Goal: Information Seeking & Learning: Learn about a topic

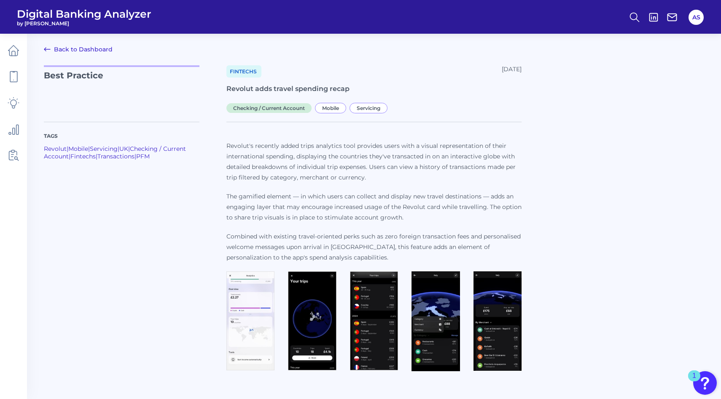
click at [83, 47] on link "Back to Dashboard" at bounding box center [78, 49] width 69 height 10
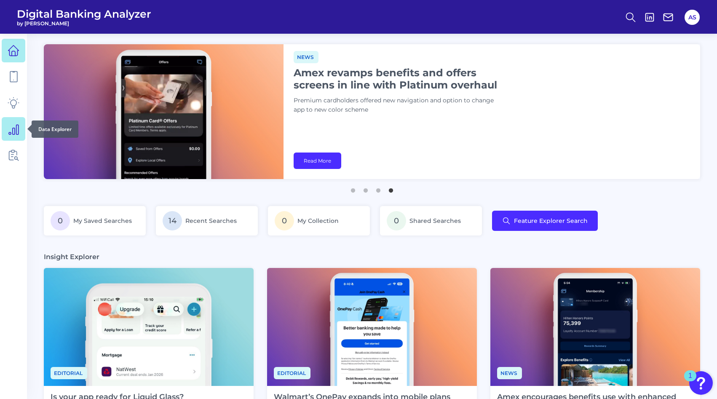
click at [11, 123] on icon at bounding box center [14, 129] width 12 height 12
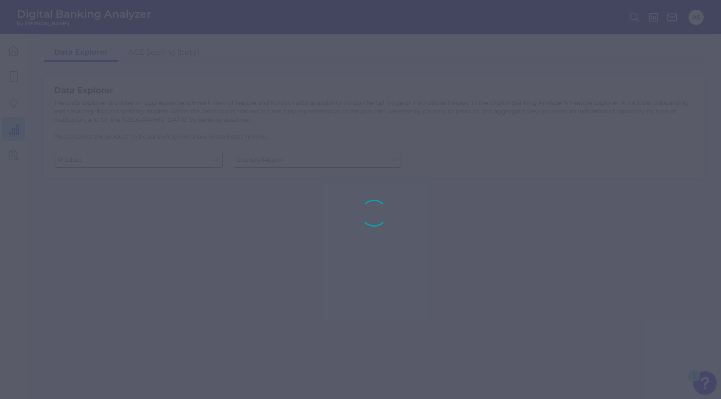
type input "Business Bank Account"
type input "[GEOGRAPHIC_DATA]"
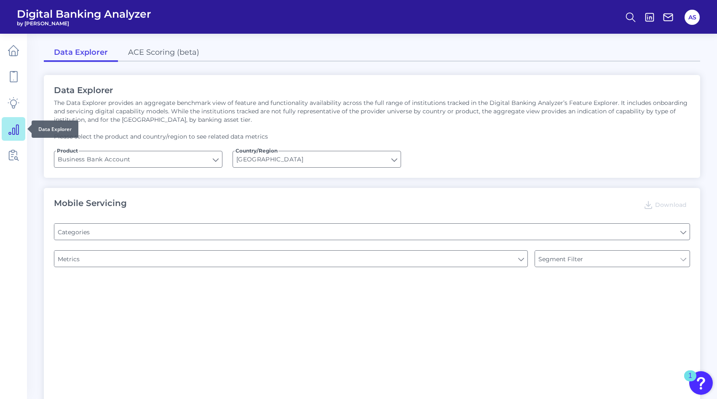
type input "Type of Institution"
type input "Pre-login Features"
type input "Login"
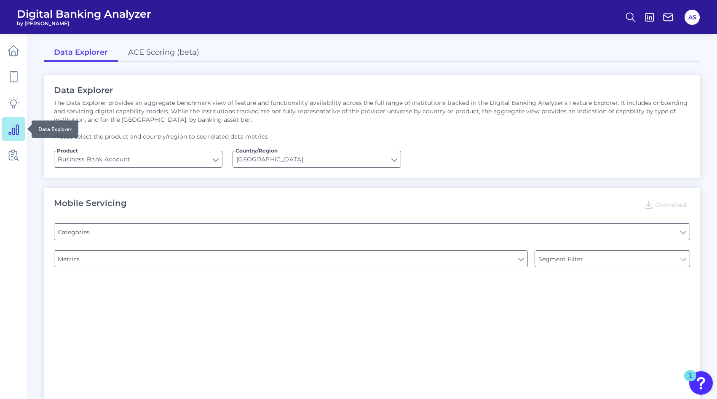
type input "Channel"
type input "Upon opening the app are users immediately prompted to use Touch/Face ID to log…"
type input "Does it offer third-party single sign on?"
type input "Can you apply for the PRODUCT as a new to brand customer on ANY digital channel?"
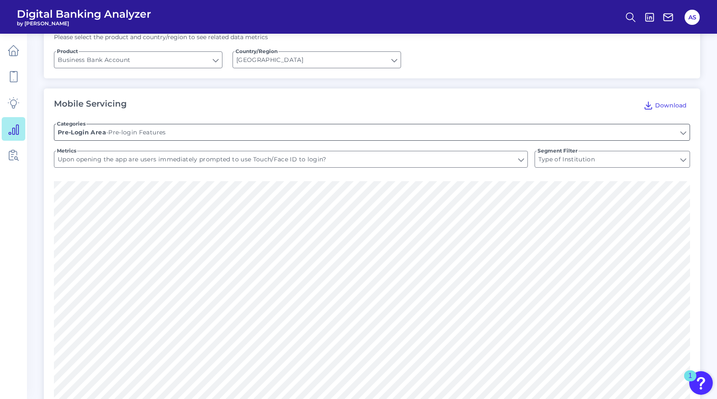
scroll to position [84, 0]
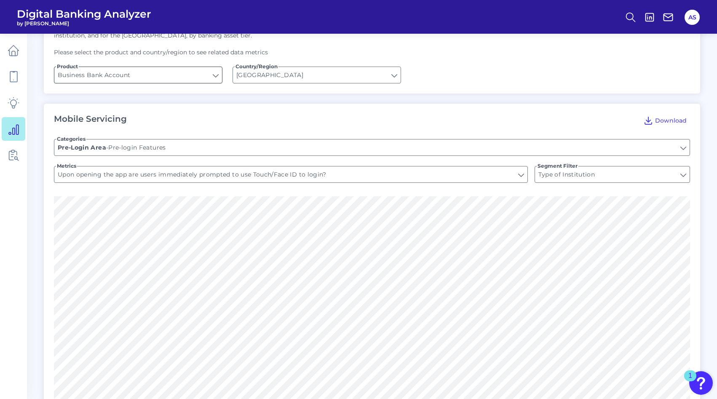
click at [214, 75] on input "Business Bank Account" at bounding box center [138, 75] width 168 height 16
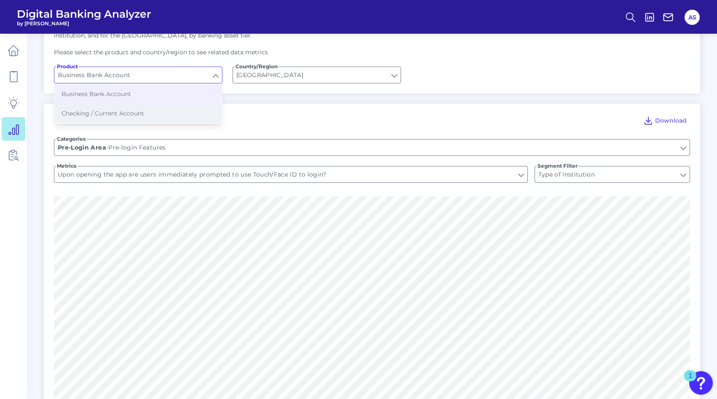
click at [181, 110] on button "Checking / Current Account" at bounding box center [138, 113] width 167 height 19
type input "Checking / Current Account"
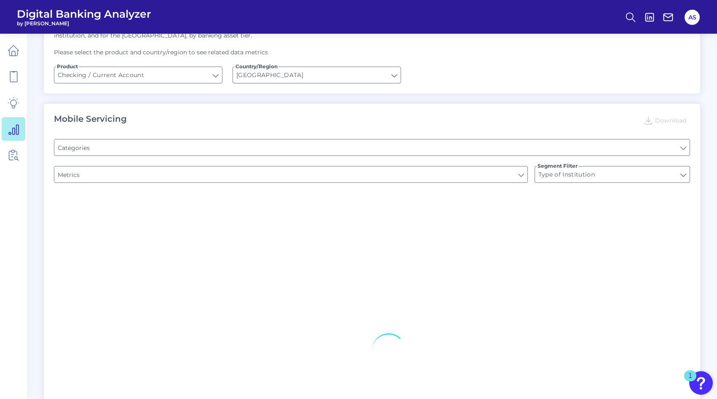
type input "Channel"
type input "Pre-login Features"
type input "Online Banking Registration"
type input "END-TO-END JOURNEY: Can you apply for the PRODUCT as a new to brand customer on…"
type input "Upon opening the app are users immediately prompted to use Touch/Face ID to log…"
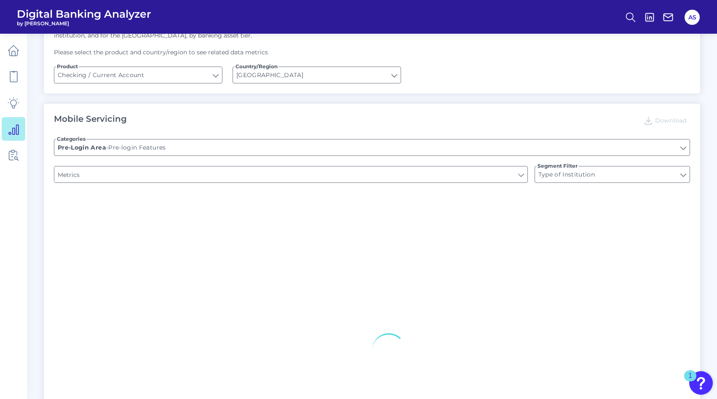
type input "Can you register for online banking?"
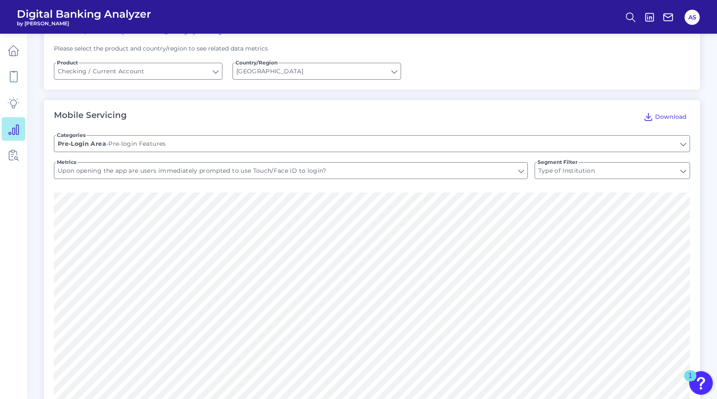
scroll to position [87, 0]
click at [179, 147] on input "Pre-login Features" at bounding box center [371, 145] width 635 height 16
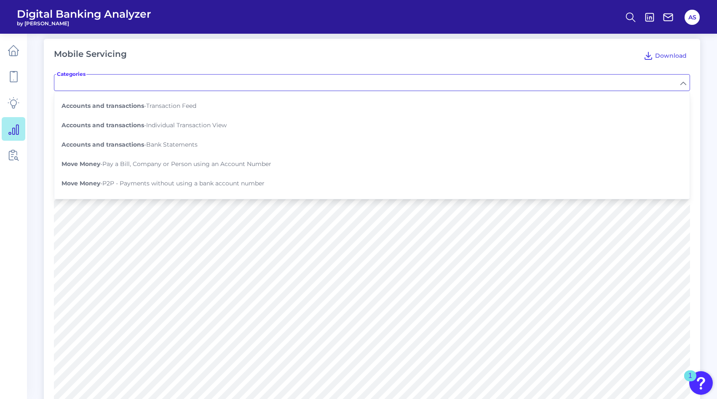
scroll to position [150, 0]
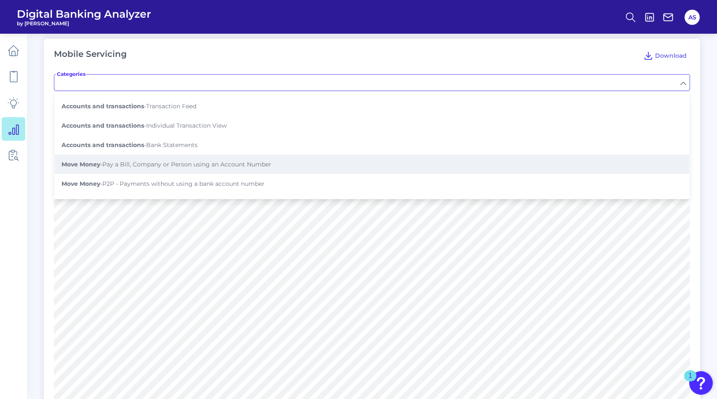
click at [204, 165] on button "Move Money - Pay a Bill, Company or Person using an Account Number" at bounding box center [372, 164] width 635 height 19
type input "Pay a Bill, Company or Person using an Account Number"
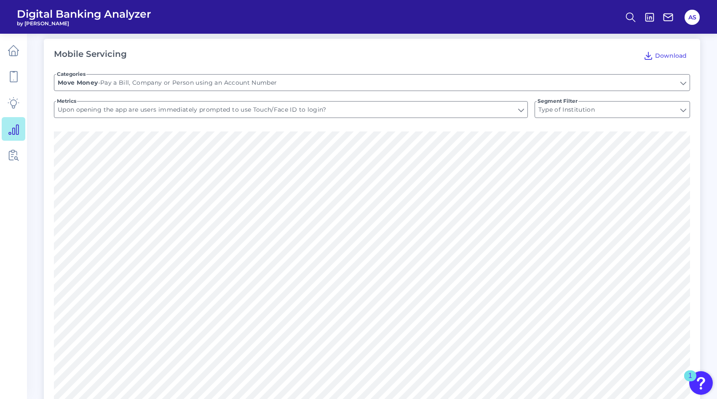
type input "Is there a payment hub?"
click at [170, 110] on input "Is there a payment hub?" at bounding box center [290, 110] width 473 height 16
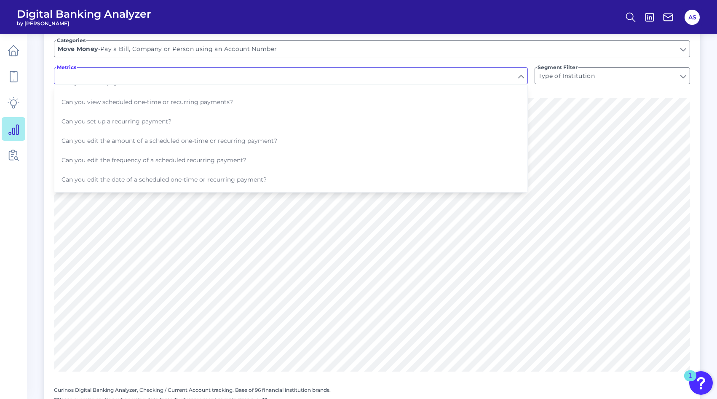
scroll to position [182, 0]
type input "Is there a payment hub?"
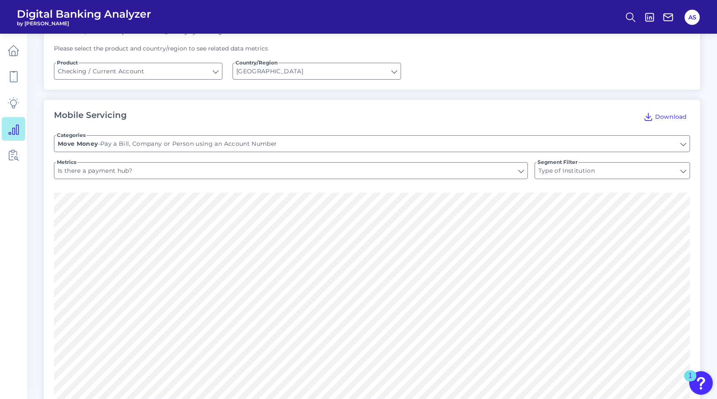
scroll to position [0, 0]
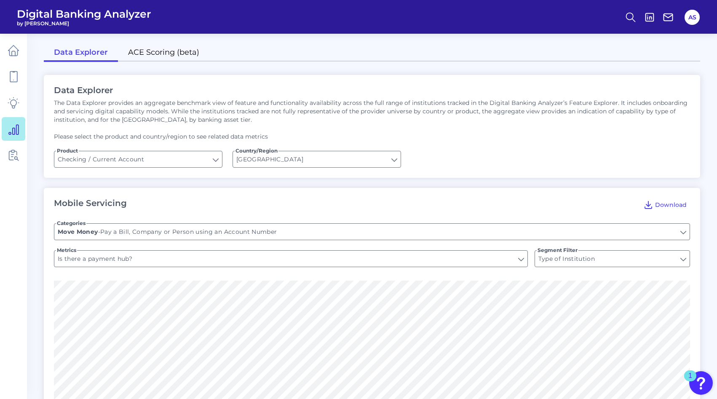
click at [170, 55] on link "ACE Scoring (beta)" at bounding box center [163, 53] width 91 height 18
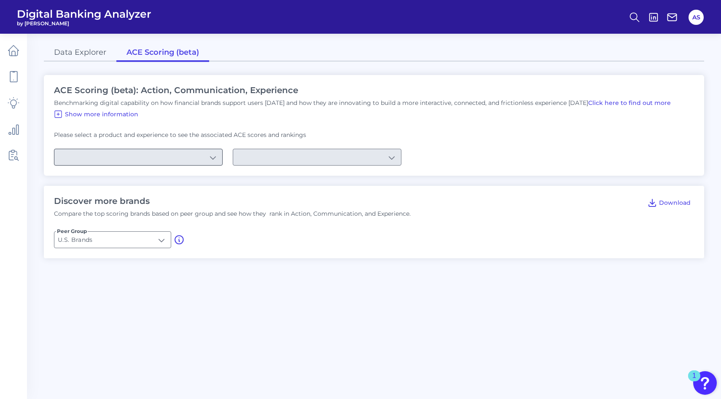
type input "Checking / Current Account"
type input "Mobile Servicing"
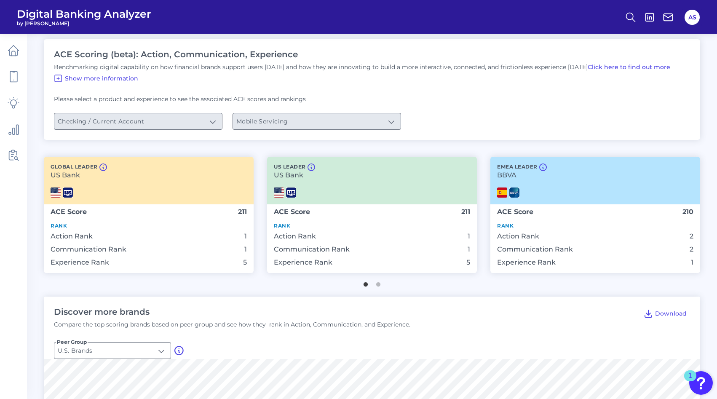
scroll to position [37, 0]
click at [515, 194] on img at bounding box center [514, 191] width 10 height 10
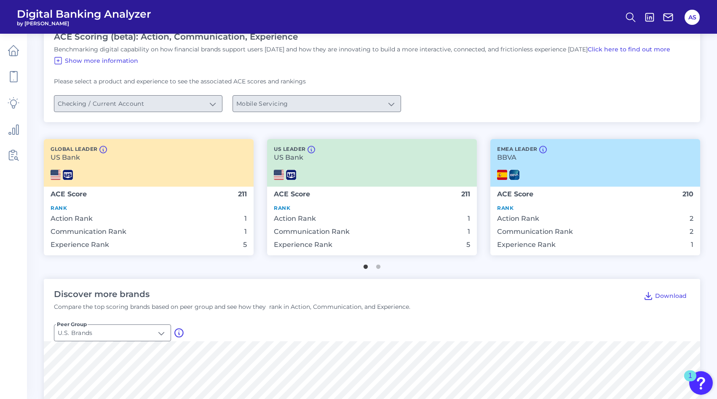
scroll to position [54, 0]
click at [502, 208] on p "Rank" at bounding box center [595, 207] width 196 height 6
click at [504, 218] on span "Action Rank" at bounding box center [518, 218] width 42 height 8
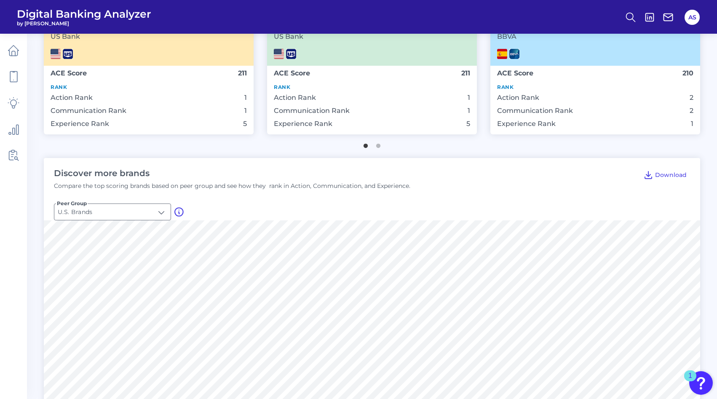
scroll to position [172, 0]
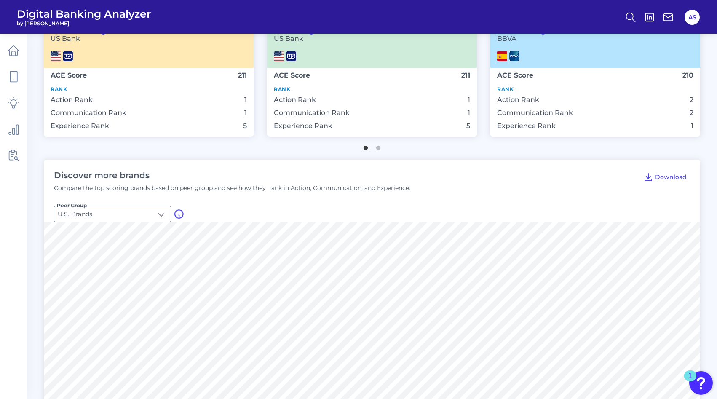
click at [164, 217] on input "U.S. Brands" at bounding box center [112, 214] width 116 height 16
click at [161, 247] on li "Global Brands" at bounding box center [112, 253] width 116 height 19
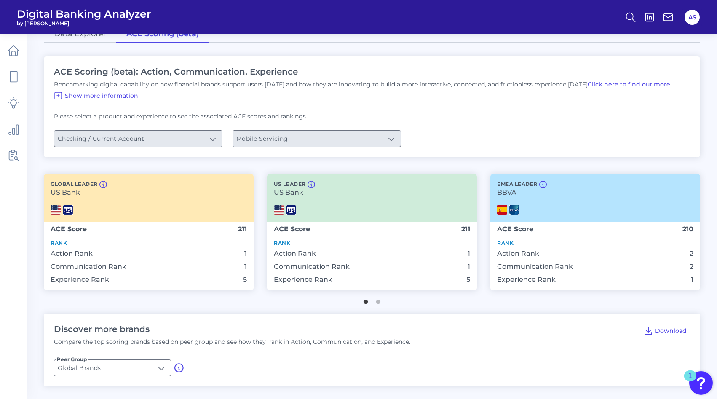
type input "Global Brands"
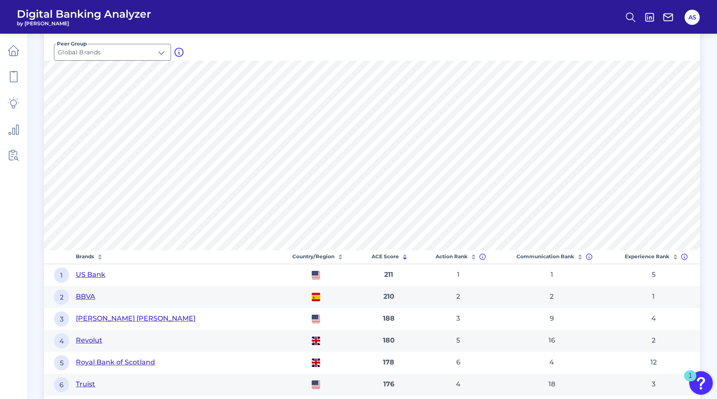
scroll to position [345, 0]
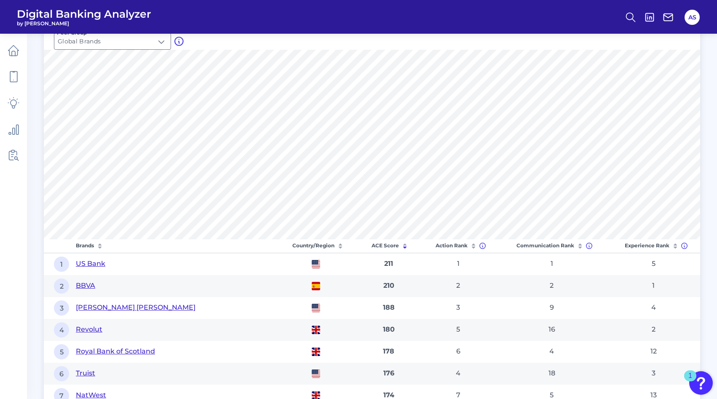
click at [472, 246] on icon at bounding box center [473, 246] width 8 height 8
click at [475, 248] on icon at bounding box center [473, 248] width 3 height 2
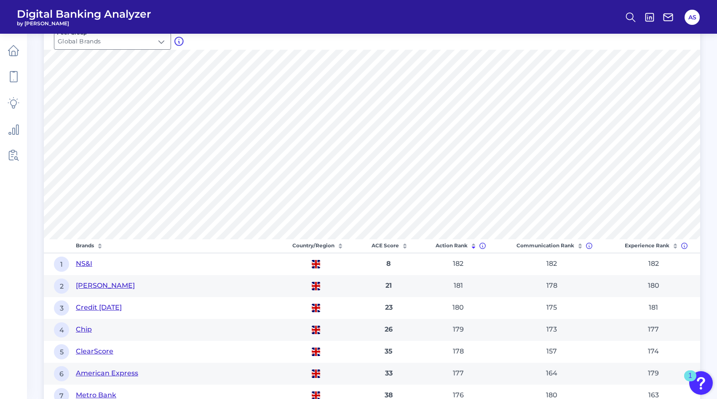
click at [407, 249] on icon at bounding box center [405, 246] width 8 height 8
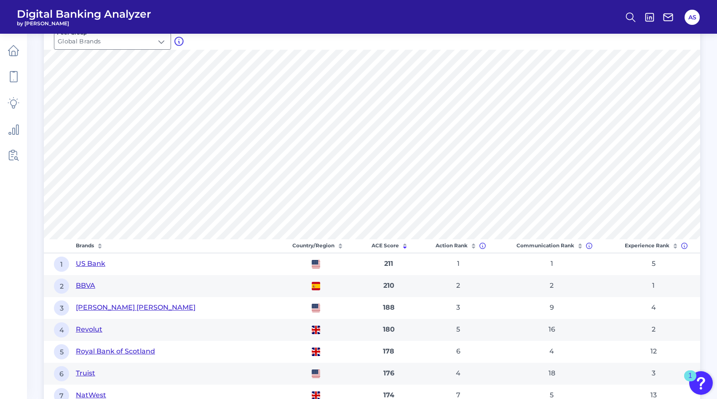
click at [635, 245] on th "Experience Rank" at bounding box center [653, 246] width 93 height 14
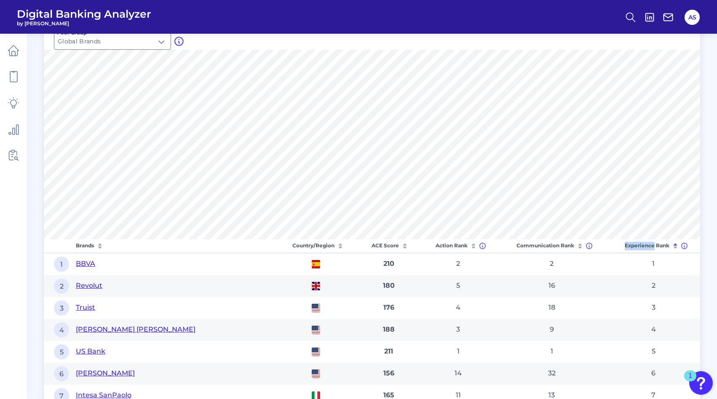
click at [635, 245] on th "Experience Rank" at bounding box center [653, 246] width 93 height 14
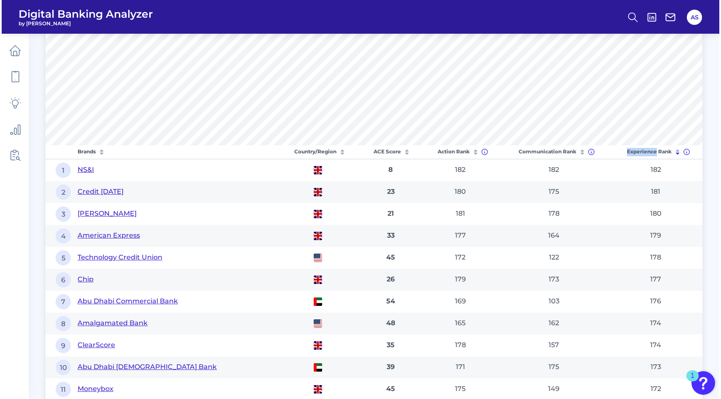
scroll to position [439, 0]
click at [87, 168] on button "NS&I" at bounding box center [84, 171] width 16 height 10
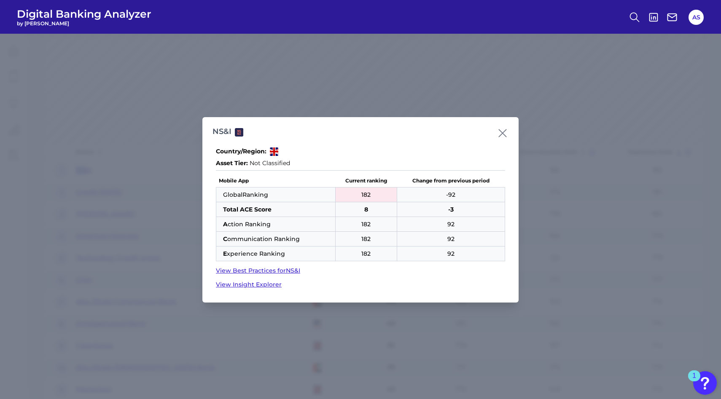
click at [249, 270] on link "View Best Practices for NS&I" at bounding box center [360, 270] width 289 height 9
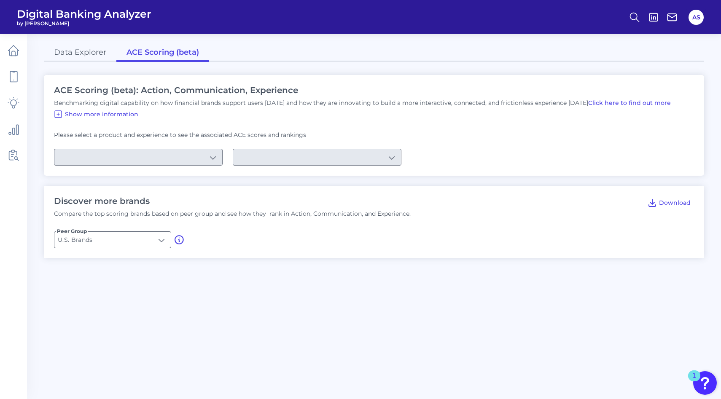
type input "Checking / Current Account"
type input "Mobile Servicing"
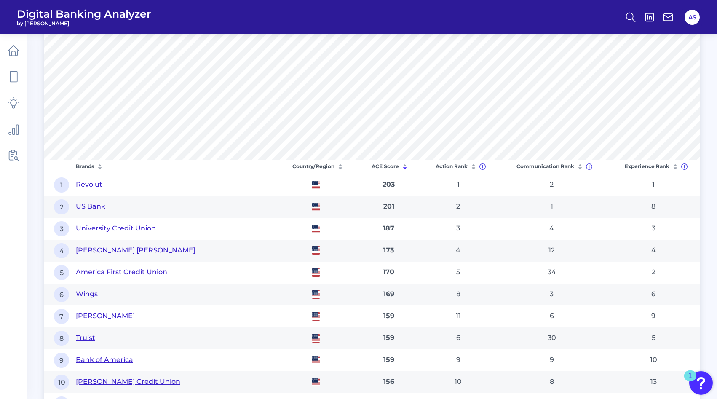
scroll to position [422, 0]
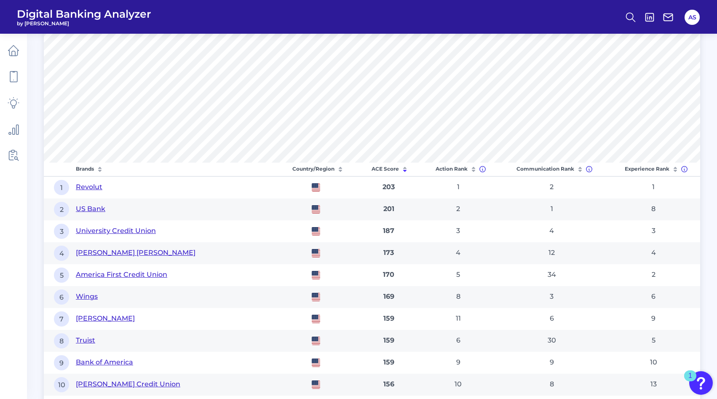
click at [395, 170] on th "ACE Score" at bounding box center [389, 170] width 62 height 14
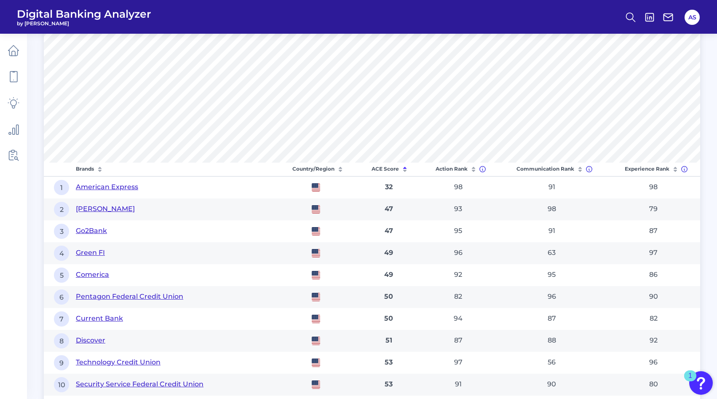
click at [395, 170] on th "ACE Score" at bounding box center [389, 170] width 62 height 14
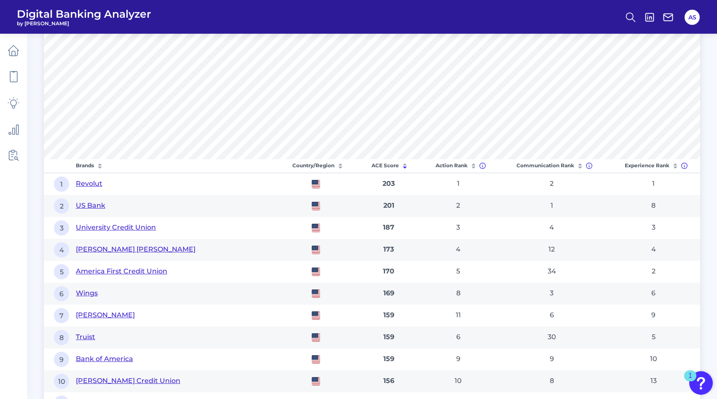
scroll to position [425, 0]
click at [469, 166] on th "Action Rank" at bounding box center [458, 167] width 77 height 14
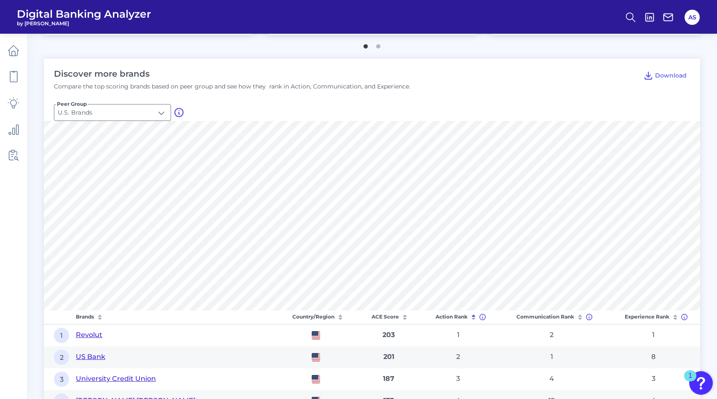
scroll to position [249, 0]
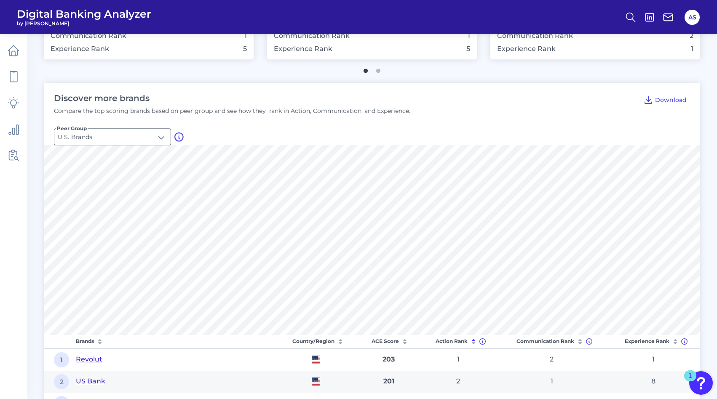
click at [129, 135] on input "U.S. Brands" at bounding box center [112, 137] width 116 height 16
click at [116, 177] on li "Global Brands" at bounding box center [112, 176] width 116 height 19
type input "Global Brands"
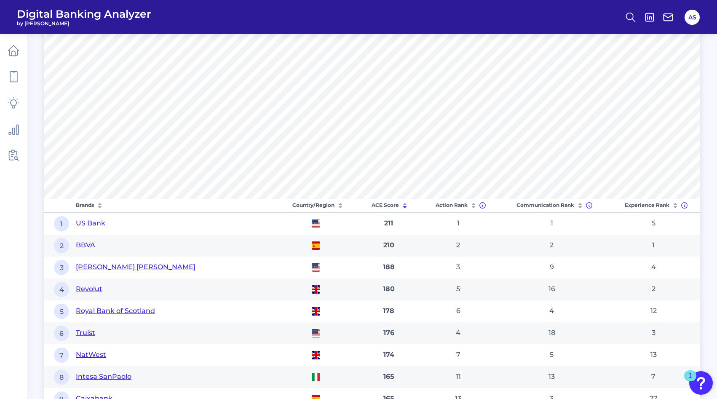
scroll to position [388, 0]
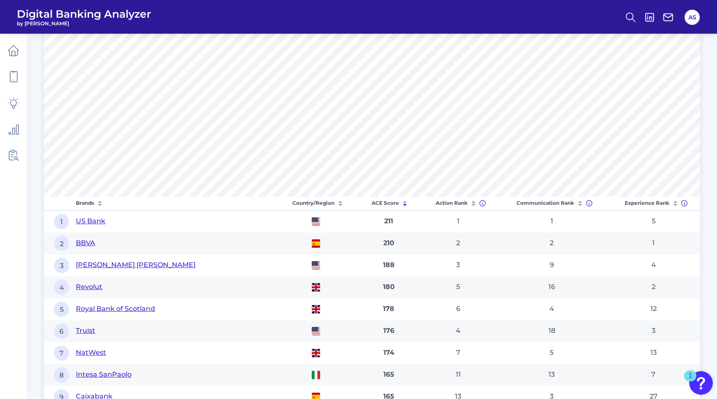
click at [450, 206] on th "Action Rank" at bounding box center [458, 204] width 77 height 14
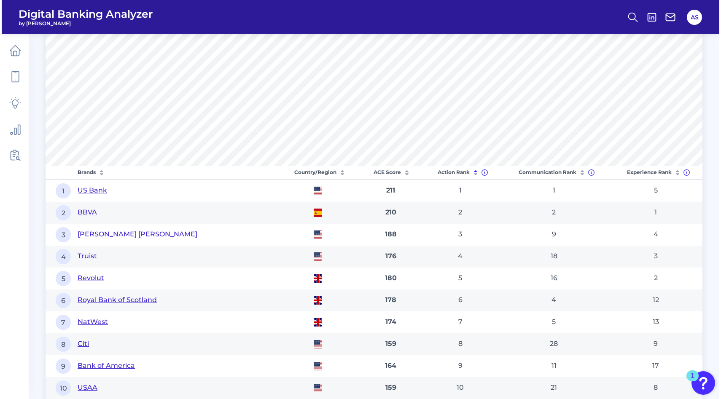
scroll to position [442, 0]
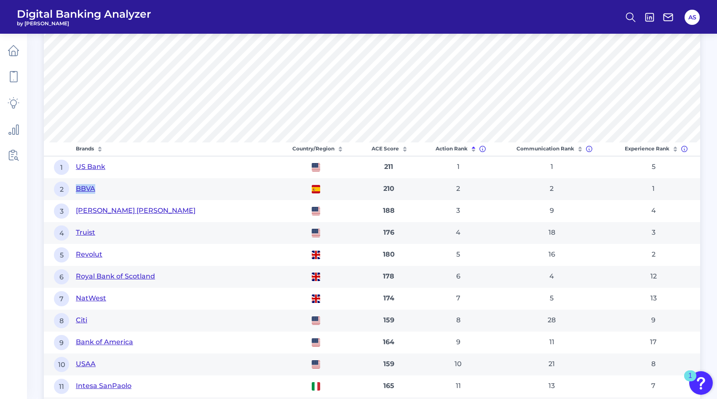
click at [86, 190] on button "BBVA" at bounding box center [85, 189] width 19 height 10
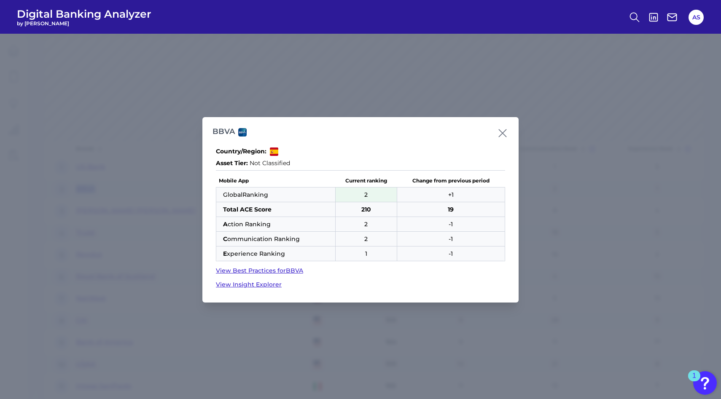
click at [249, 270] on link "View Best Practices for BBVA" at bounding box center [360, 270] width 289 height 9
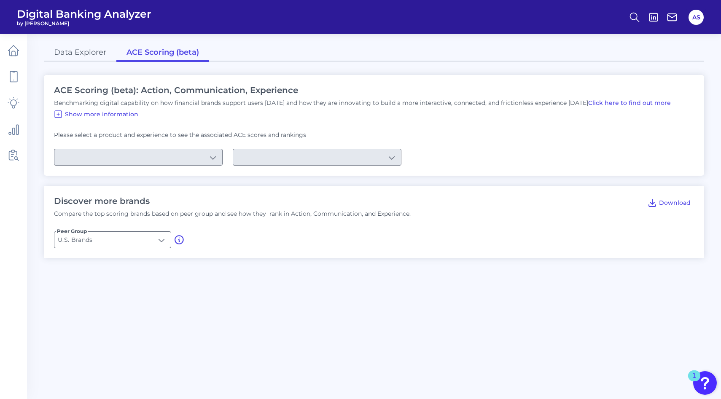
type input "Checking / Current Account"
type input "Mobile Servicing"
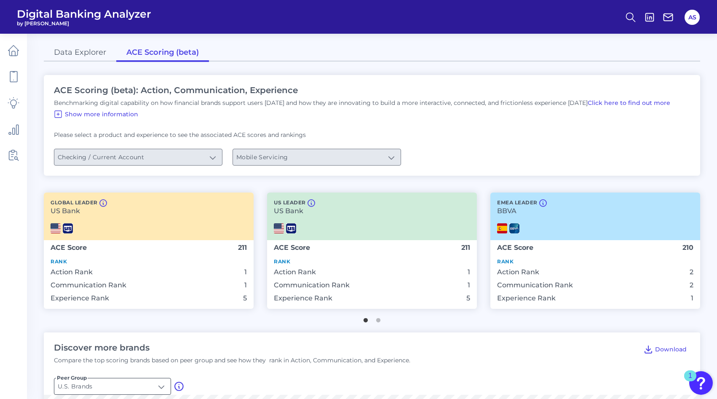
click at [118, 391] on input "U.S. Brands" at bounding box center [112, 386] width 116 height 16
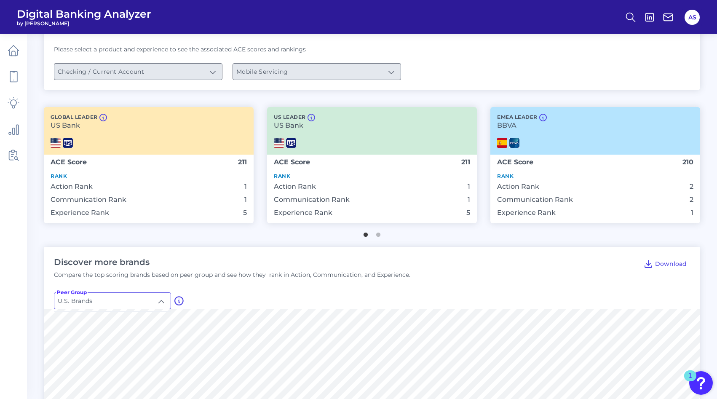
click at [116, 346] on li "Global Brands" at bounding box center [112, 340] width 116 height 19
type input "Global Brands"
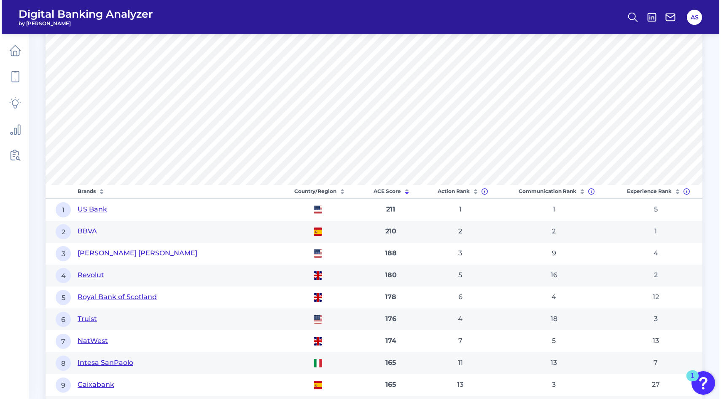
scroll to position [401, 0]
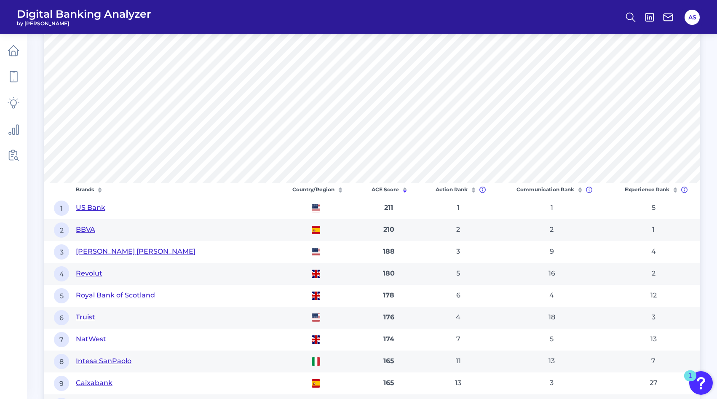
click at [78, 231] on button "BBVA" at bounding box center [85, 230] width 19 height 10
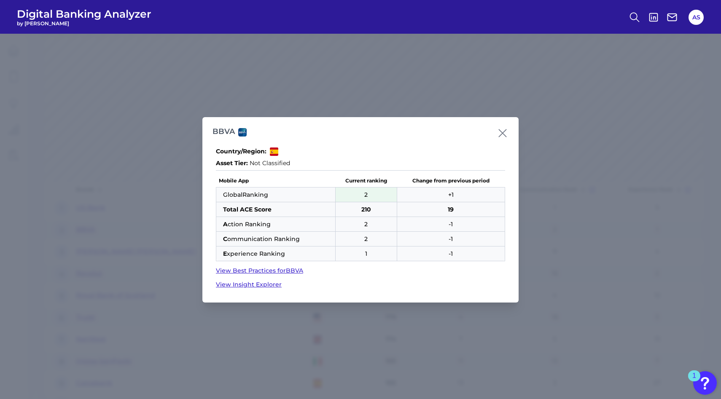
click at [241, 284] on link "View Insight Explorer" at bounding box center [360, 284] width 289 height 9
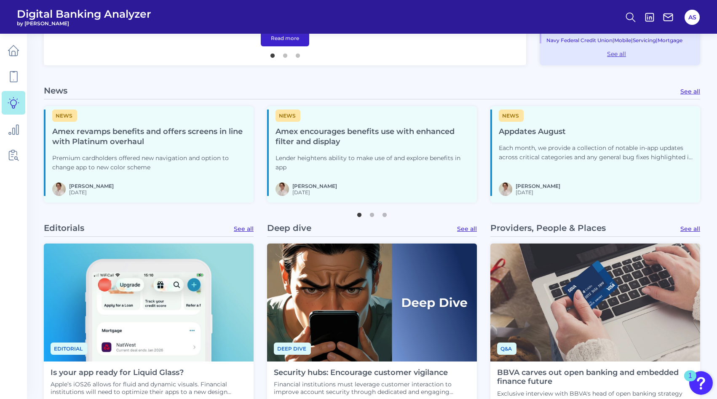
scroll to position [360, 0]
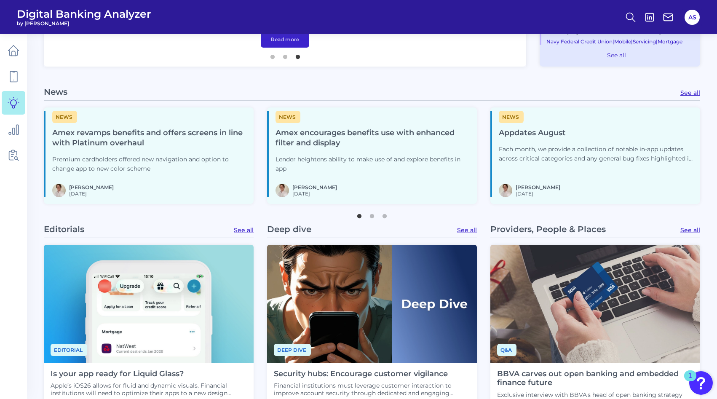
click at [694, 94] on link "See all" at bounding box center [691, 93] width 20 height 8
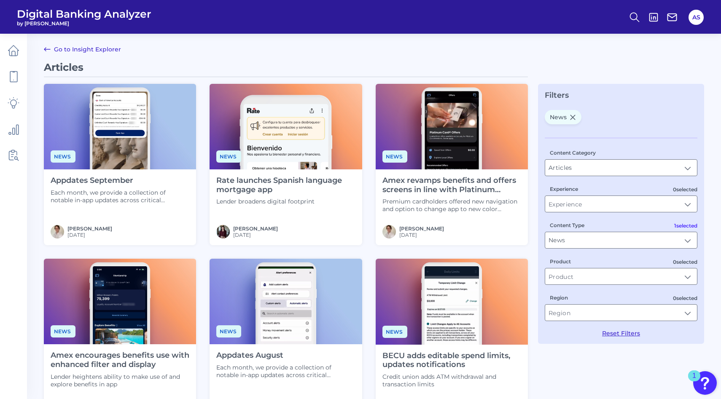
type input "News"
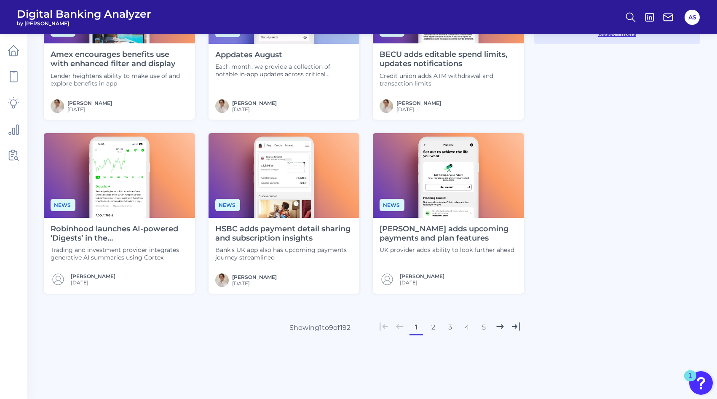
scroll to position [308, 0]
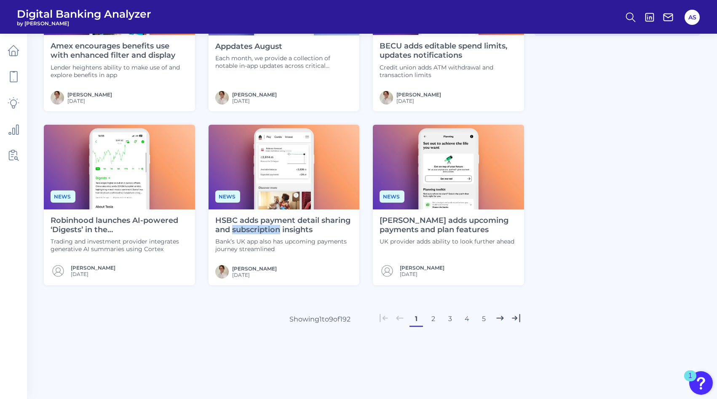
click at [248, 225] on h4 "HSBC adds payment detail sharing and subscription insights" at bounding box center [284, 225] width 138 height 18
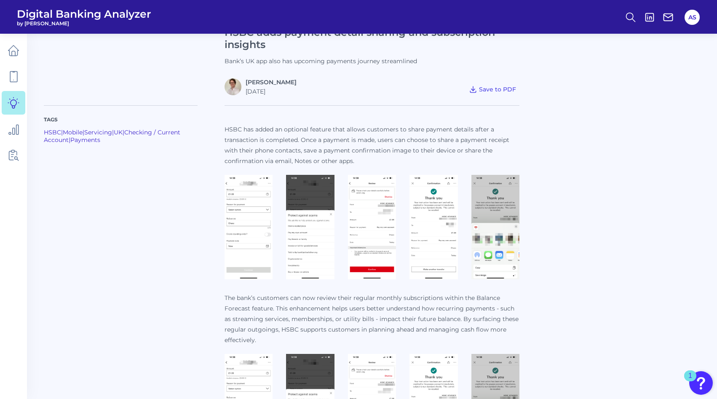
scroll to position [225, 0]
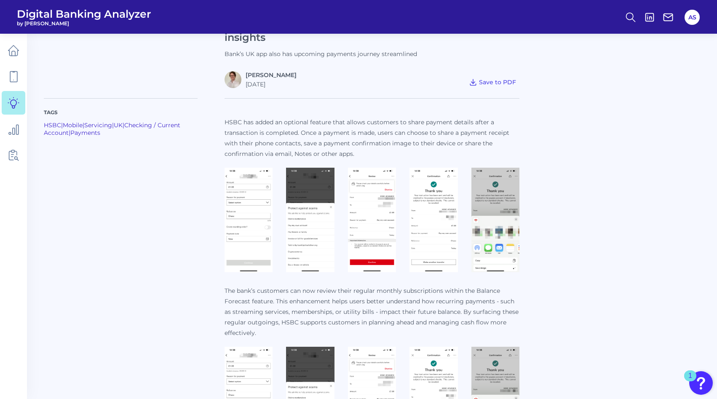
click at [370, 227] on img at bounding box center [372, 220] width 48 height 105
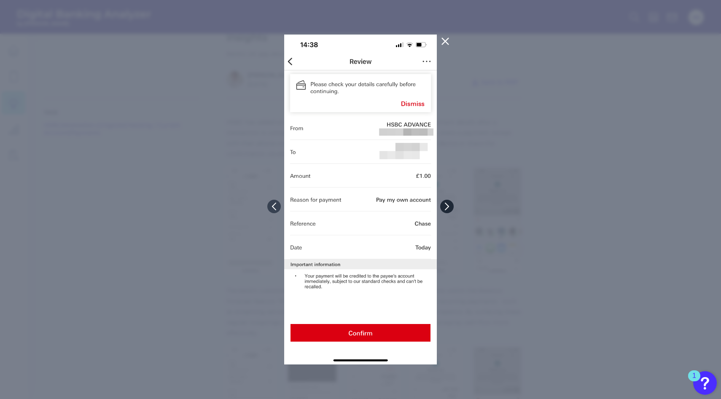
click at [448, 211] on button at bounding box center [446, 206] width 13 height 13
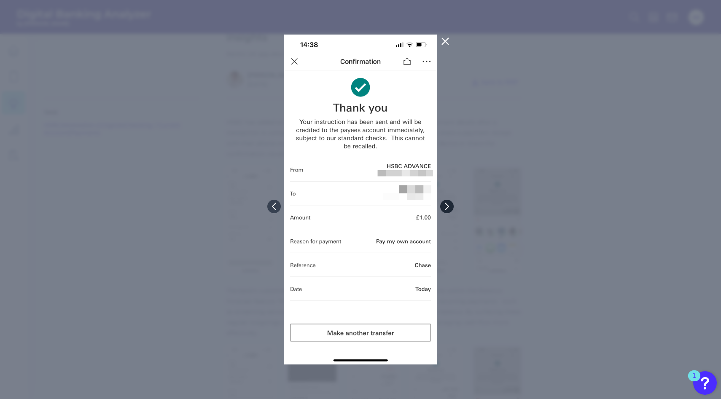
click at [448, 211] on button at bounding box center [446, 206] width 13 height 13
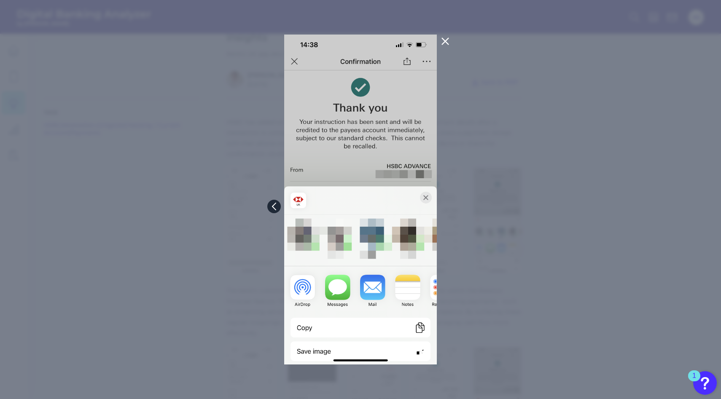
click at [273, 204] on icon at bounding box center [274, 207] width 8 height 8
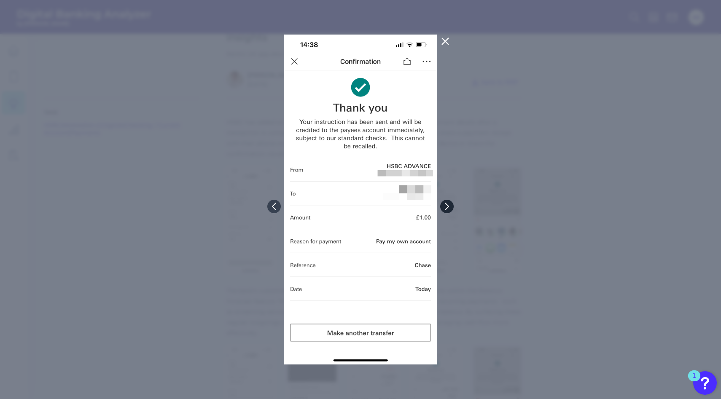
click at [452, 208] on button at bounding box center [446, 206] width 13 height 13
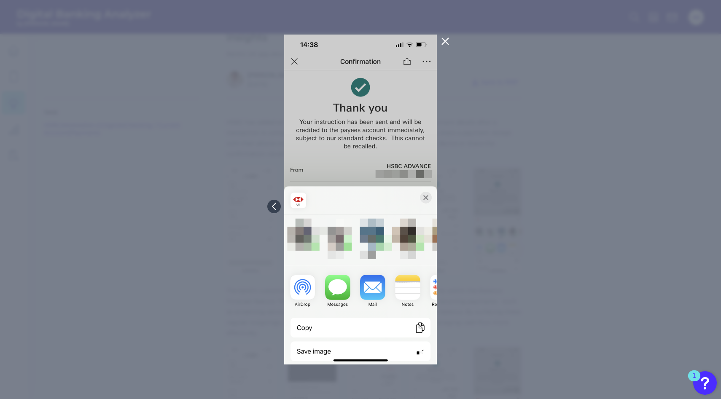
click at [452, 208] on div at bounding box center [360, 199] width 721 height 399
click at [444, 42] on icon at bounding box center [445, 41] width 6 height 6
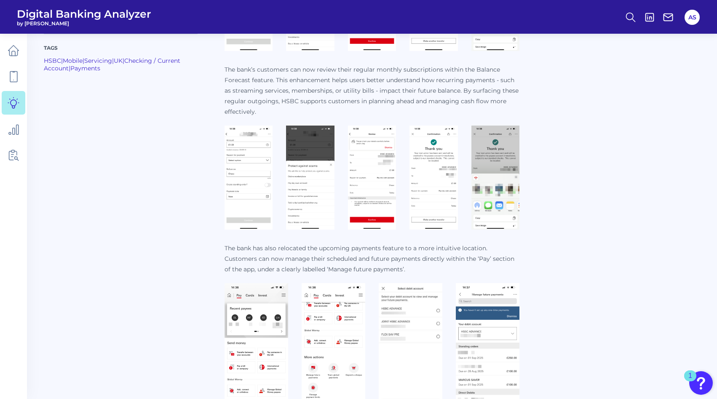
scroll to position [448, 0]
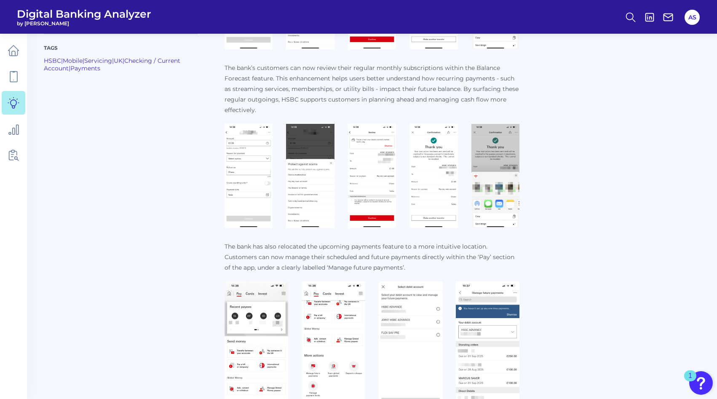
click at [261, 143] on img at bounding box center [249, 176] width 48 height 105
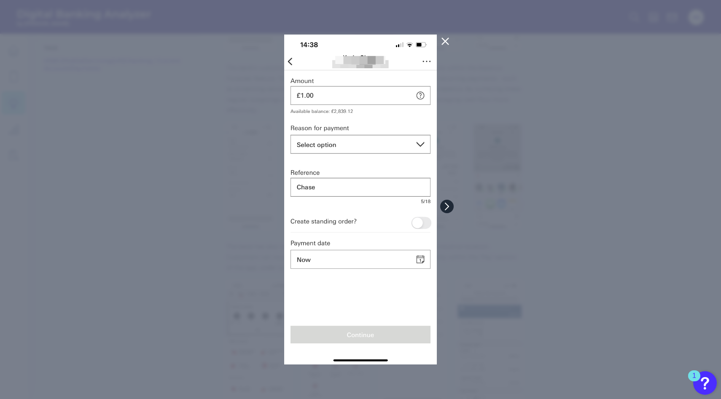
click at [450, 208] on icon at bounding box center [447, 207] width 8 height 8
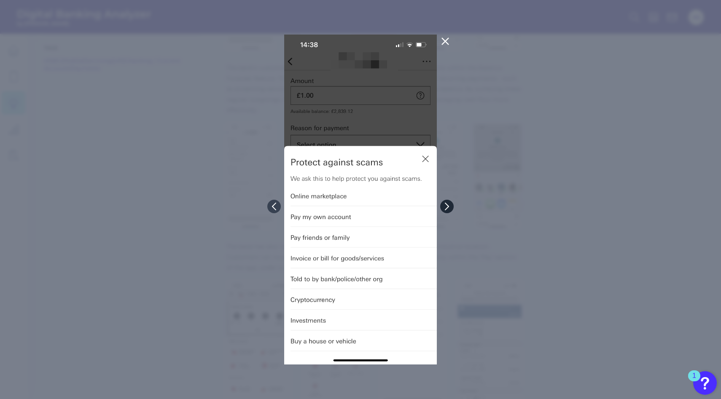
click at [450, 208] on icon at bounding box center [447, 207] width 8 height 8
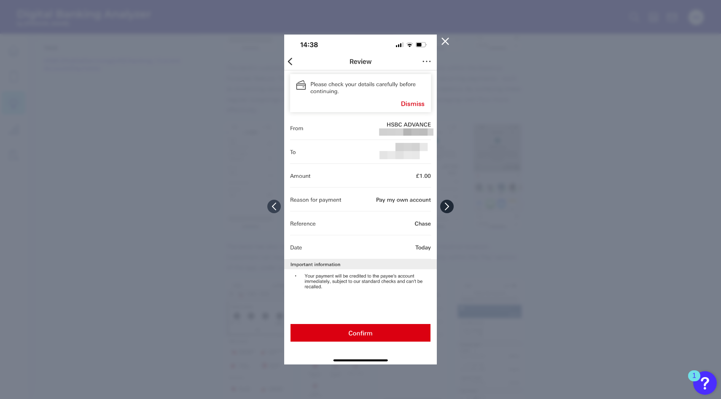
click at [450, 208] on icon at bounding box center [447, 207] width 8 height 8
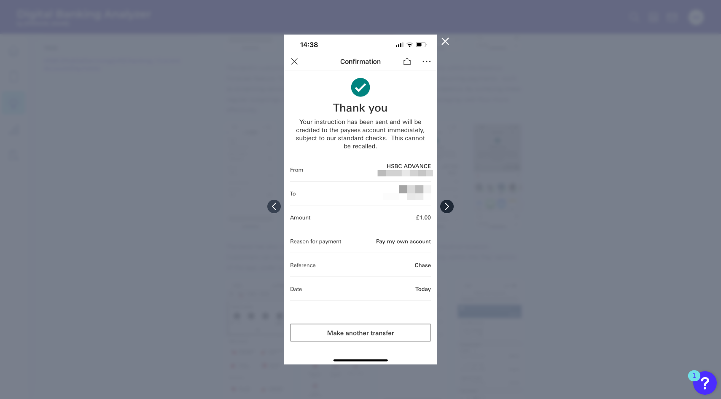
click at [450, 208] on icon at bounding box center [447, 207] width 8 height 8
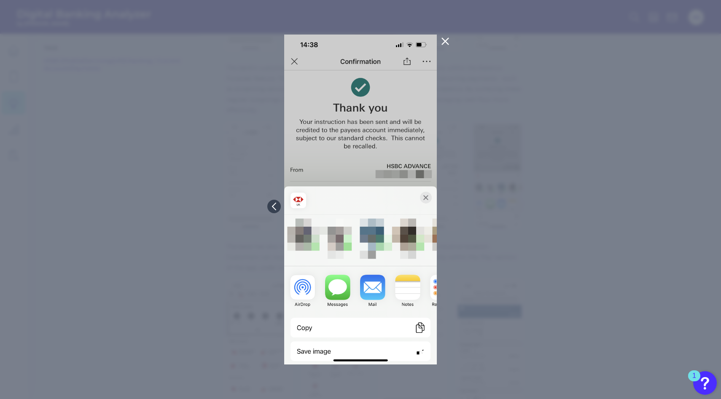
click at [450, 208] on div at bounding box center [360, 199] width 721 height 399
click at [446, 39] on icon at bounding box center [445, 41] width 10 height 10
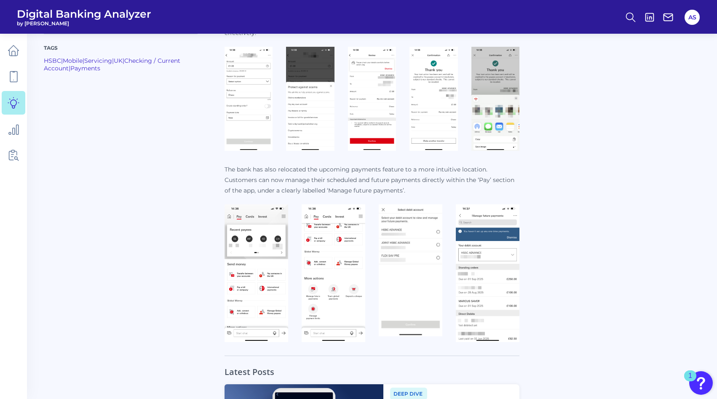
scroll to position [526, 0]
click at [263, 268] on img at bounding box center [257, 273] width 64 height 138
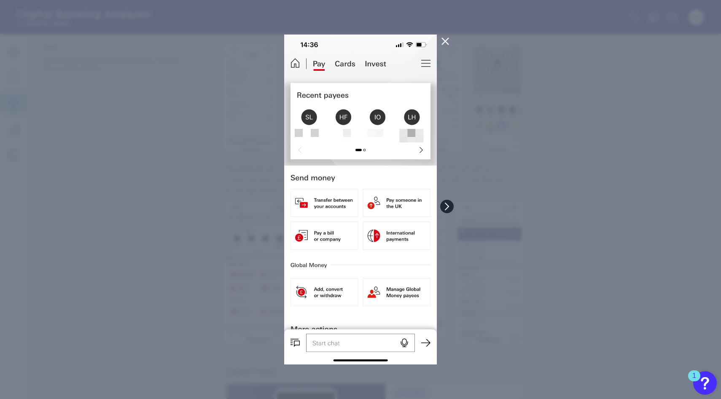
click at [445, 206] on icon at bounding box center [447, 207] width 8 height 8
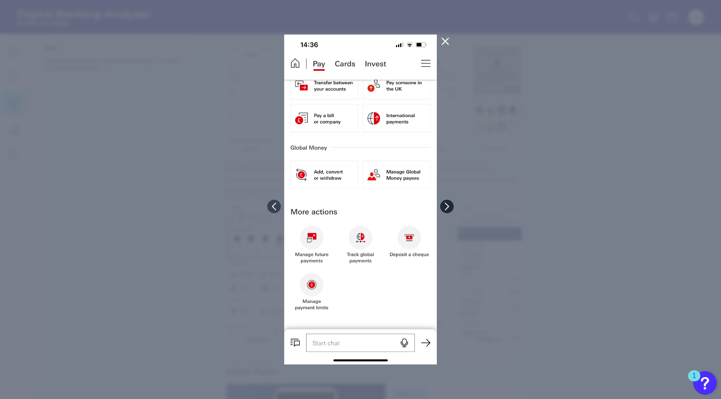
click at [445, 206] on icon at bounding box center [447, 207] width 8 height 8
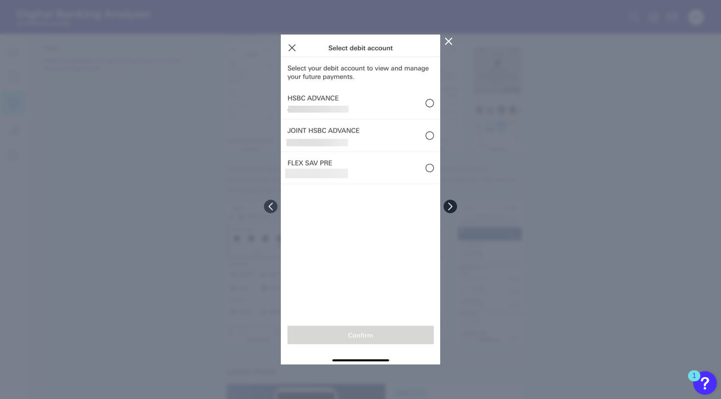
click at [445, 206] on button at bounding box center [449, 206] width 13 height 13
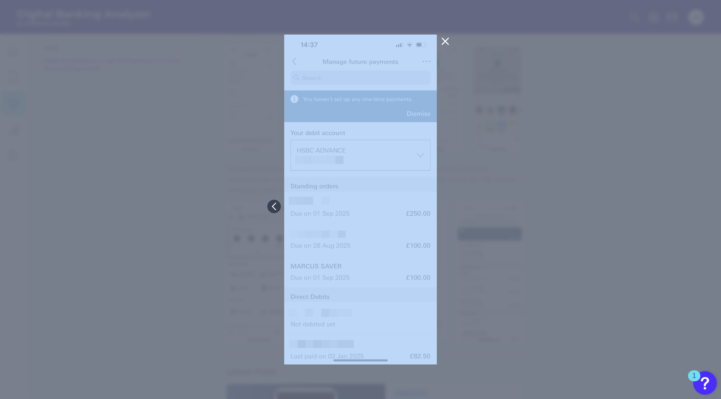
click at [445, 206] on div at bounding box center [360, 199] width 721 height 399
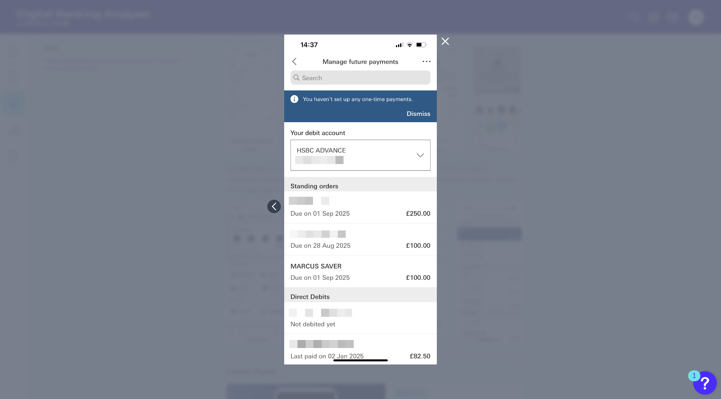
click at [466, 193] on div at bounding box center [360, 199] width 721 height 399
click at [445, 40] on icon at bounding box center [445, 41] width 10 height 10
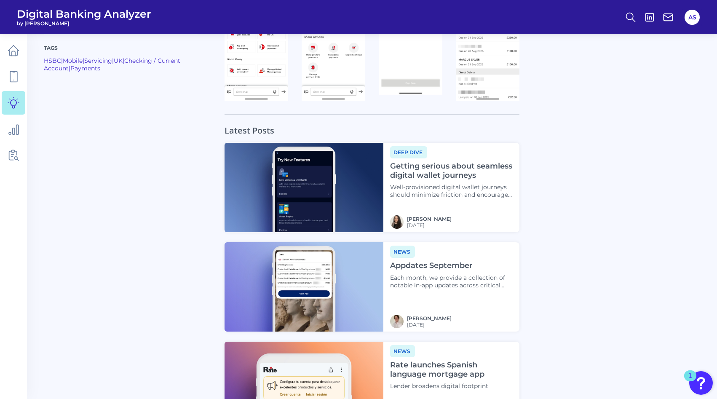
scroll to position [769, 0]
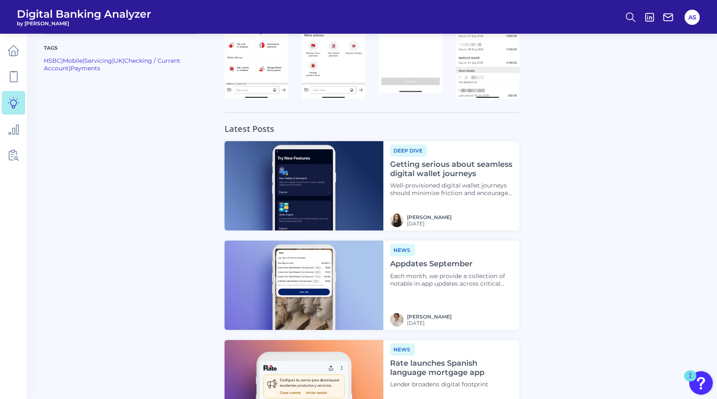
click at [405, 251] on span "News" at bounding box center [402, 250] width 25 height 12
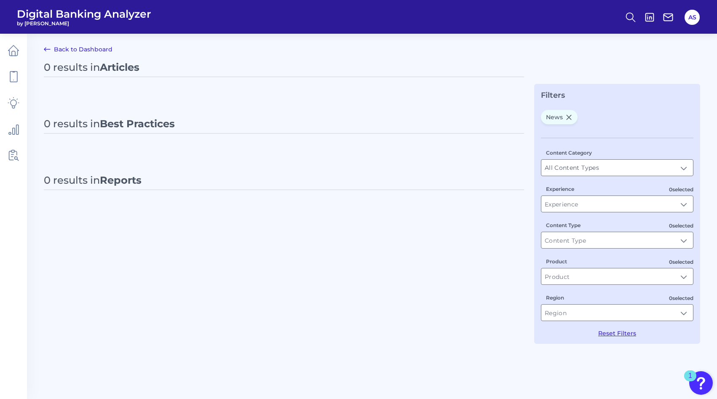
type input "News"
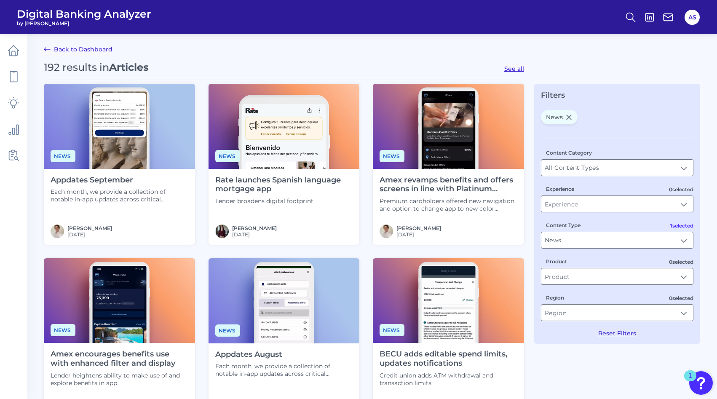
click at [513, 67] on button "See all" at bounding box center [514, 69] width 20 height 8
type input "Articles"
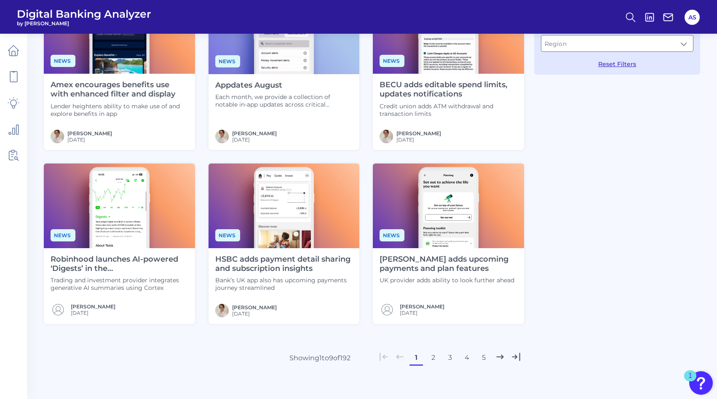
scroll to position [276, 0]
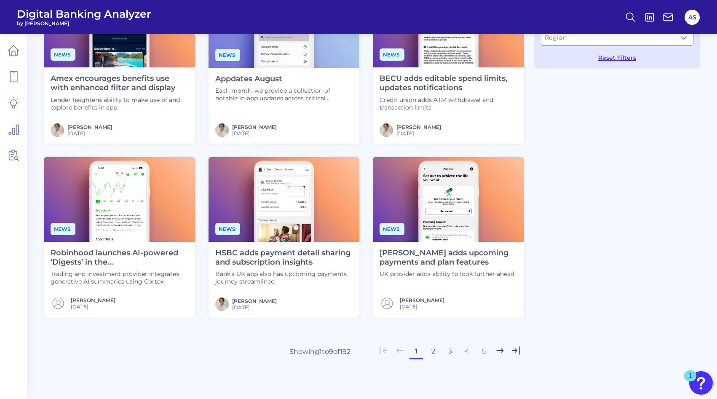
click at [421, 254] on h4 "Lloyds adds upcoming payments and plan features" at bounding box center [449, 258] width 138 height 18
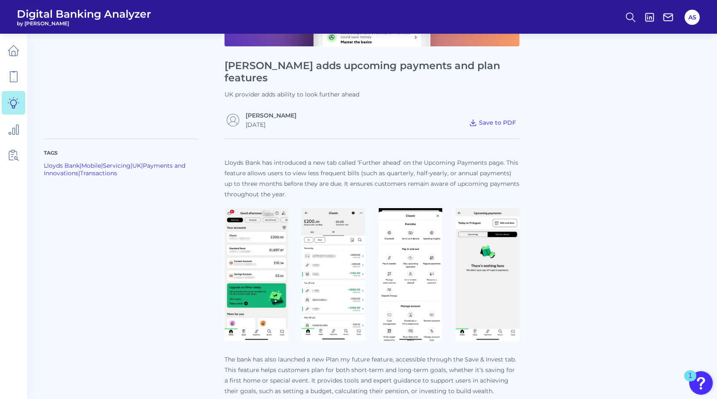
scroll to position [186, 0]
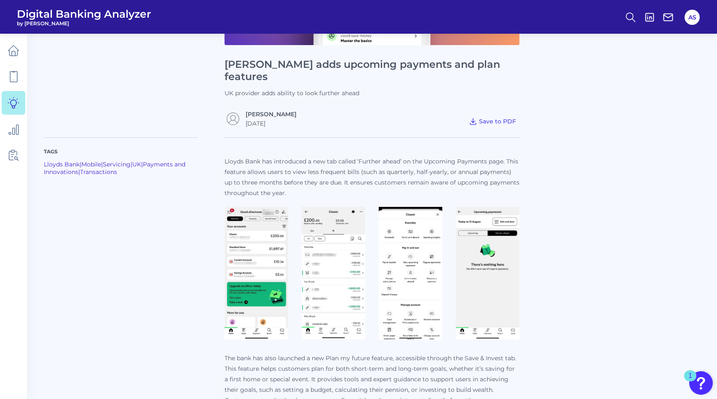
click at [266, 247] on img at bounding box center [257, 273] width 64 height 133
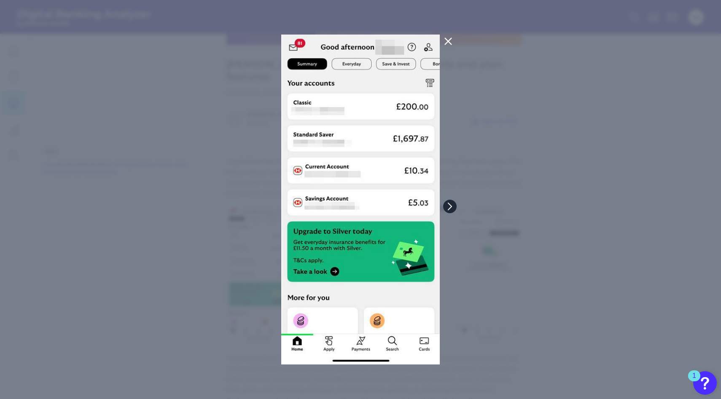
click at [450, 206] on icon at bounding box center [450, 207] width 8 height 8
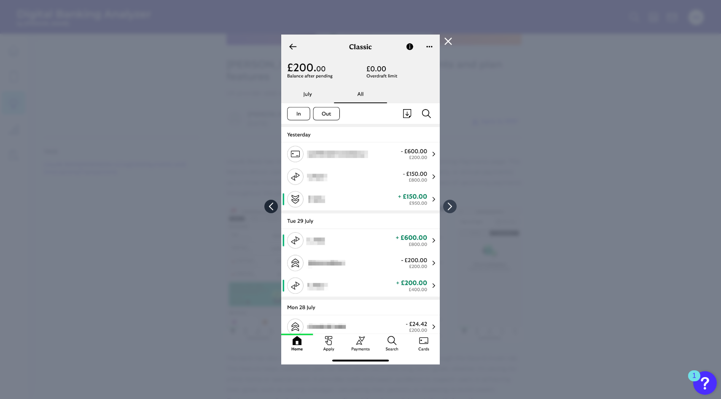
click at [273, 207] on icon at bounding box center [271, 207] width 8 height 8
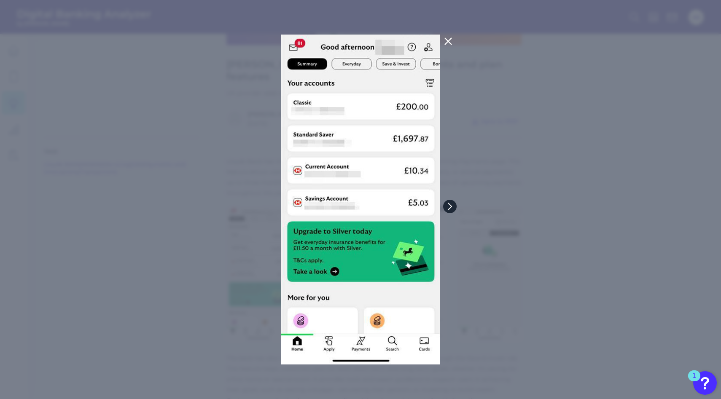
click at [446, 202] on button at bounding box center [449, 206] width 13 height 13
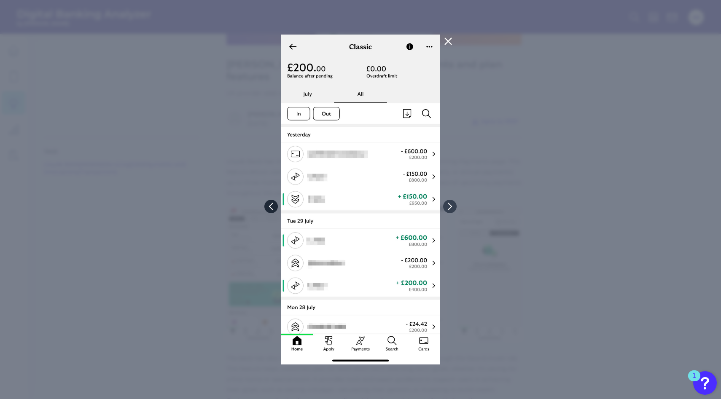
click at [272, 208] on icon at bounding box center [271, 207] width 8 height 8
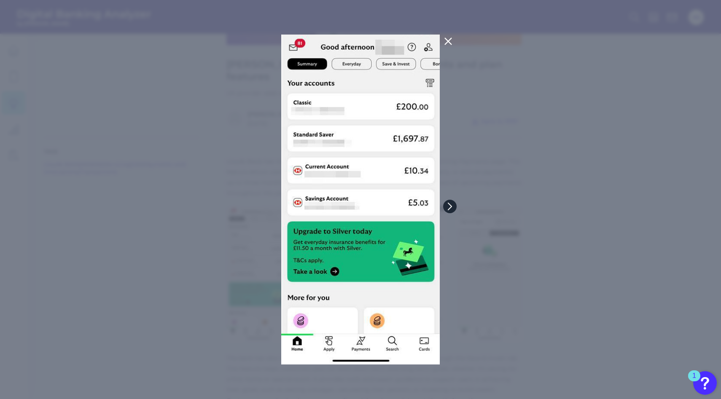
click at [450, 207] on icon at bounding box center [449, 206] width 3 height 7
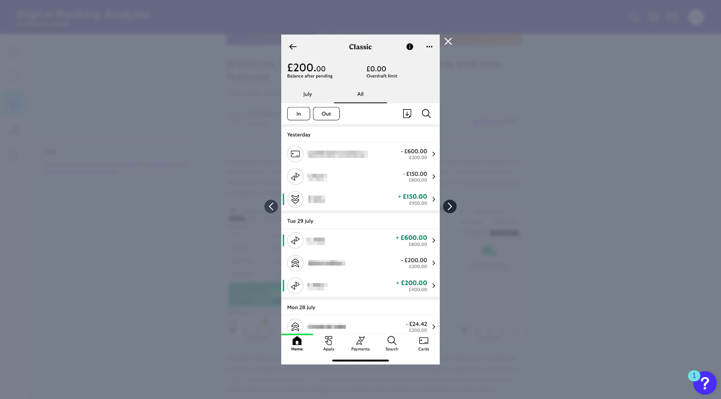
click at [450, 207] on icon at bounding box center [449, 206] width 3 height 7
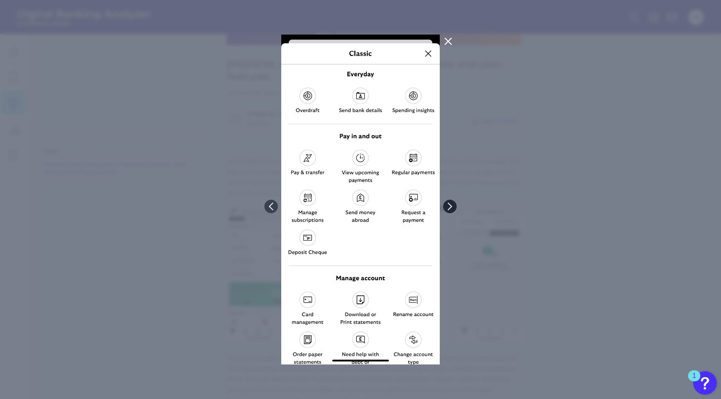
click at [450, 203] on icon at bounding box center [450, 207] width 8 height 8
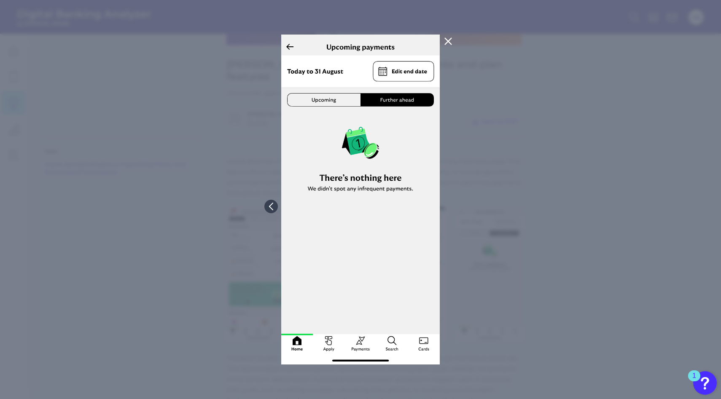
click at [446, 40] on icon at bounding box center [448, 41] width 6 height 6
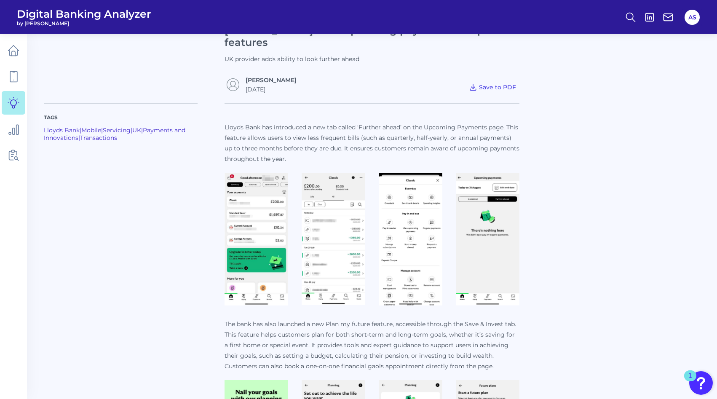
scroll to position [221, 0]
click at [253, 256] on img at bounding box center [257, 238] width 64 height 133
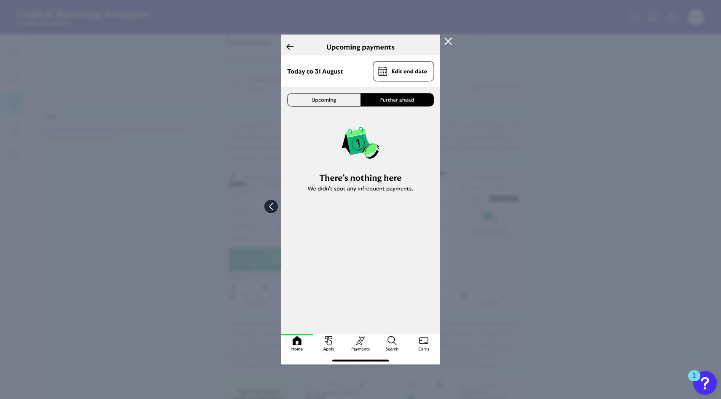
click at [268, 210] on button at bounding box center [270, 206] width 13 height 13
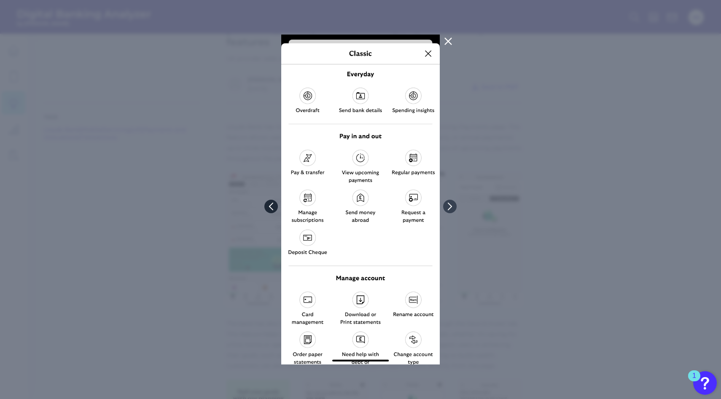
click at [269, 206] on icon at bounding box center [270, 206] width 3 height 7
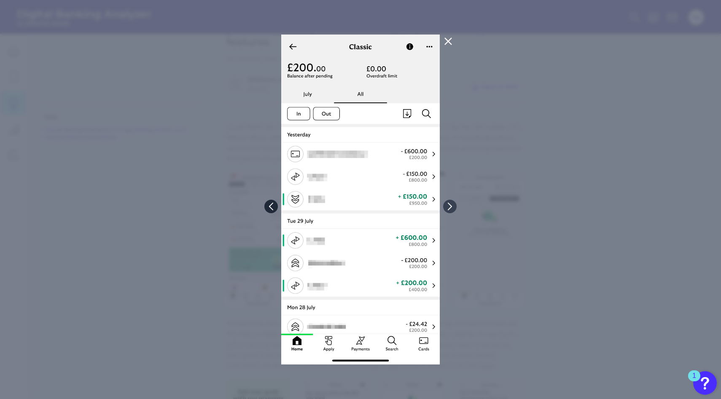
click at [270, 204] on icon at bounding box center [271, 207] width 8 height 8
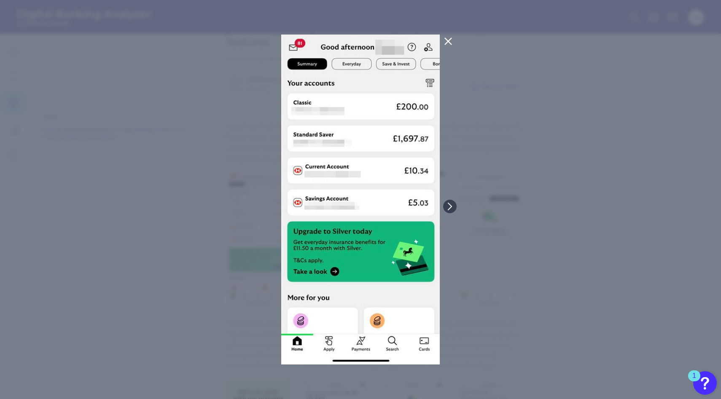
click at [223, 232] on div at bounding box center [360, 199] width 721 height 399
click at [452, 44] on icon at bounding box center [448, 41] width 10 height 10
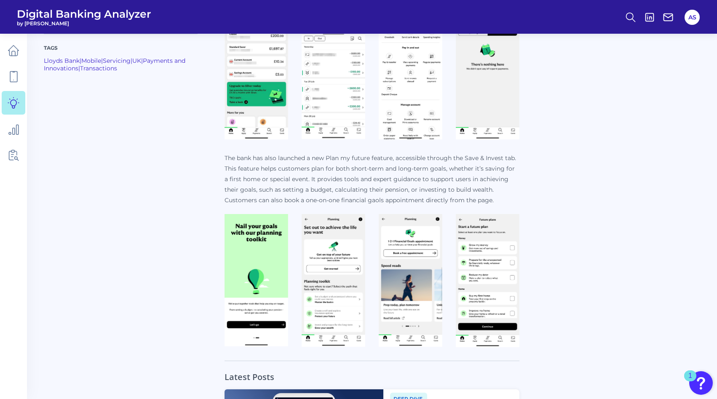
scroll to position [397, 0]
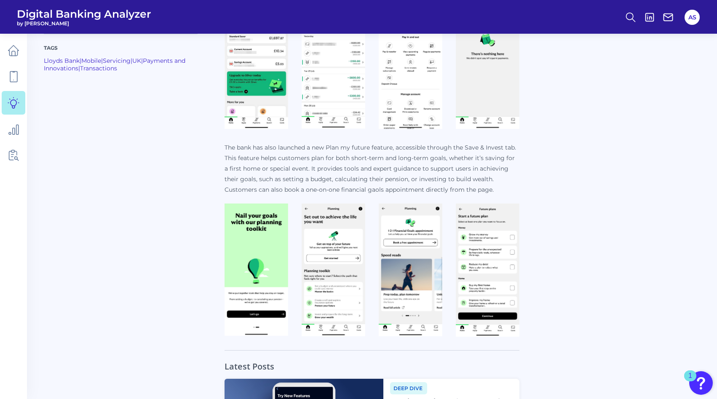
click at [271, 237] on img at bounding box center [257, 270] width 64 height 132
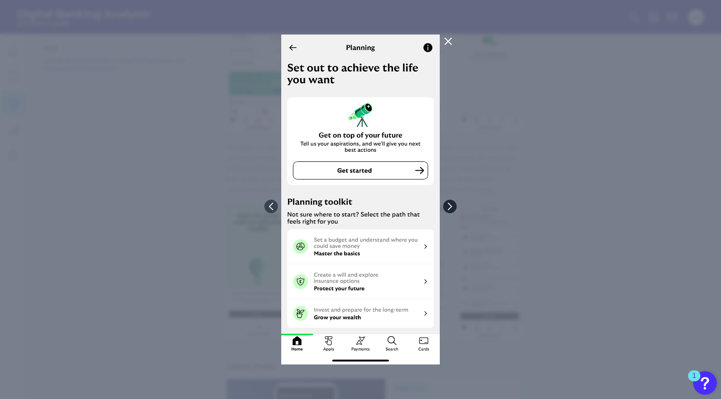
click at [452, 203] on icon at bounding box center [450, 207] width 8 height 8
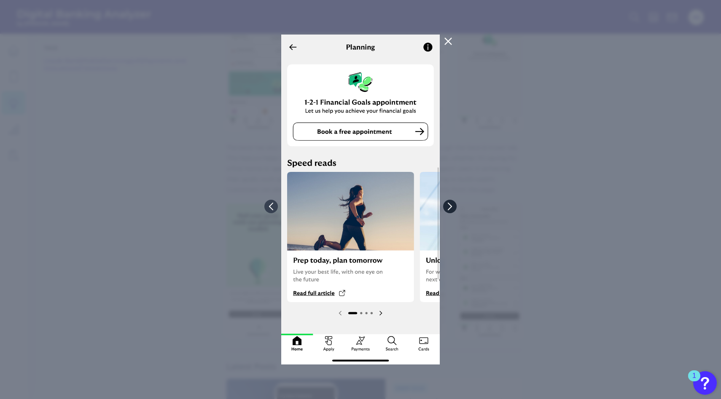
click at [445, 209] on button at bounding box center [449, 206] width 13 height 13
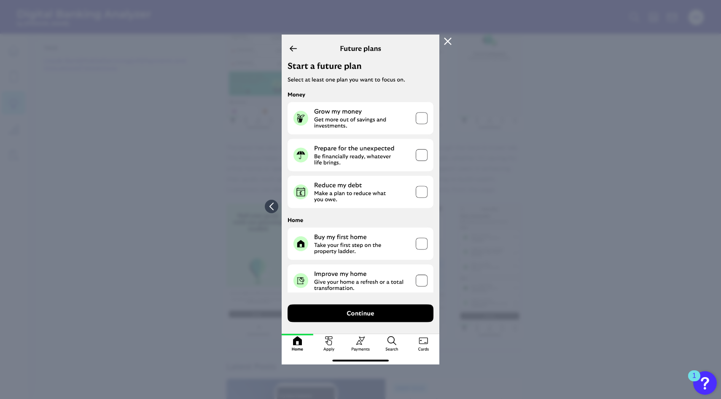
click at [386, 226] on img at bounding box center [360, 200] width 158 height 330
click at [463, 220] on div at bounding box center [360, 199] width 721 height 399
click at [449, 44] on icon at bounding box center [447, 41] width 10 height 10
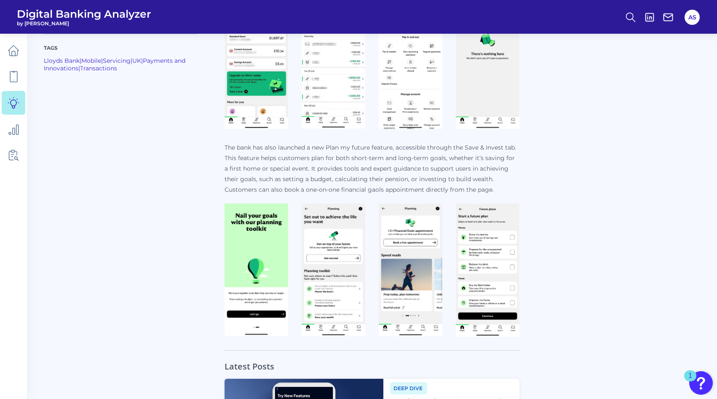
click at [532, 211] on div "Tags Lloyds Bank | Mobile | Servicing | UK | Payments and Innovations | Transac…" at bounding box center [372, 129] width 657 height 424
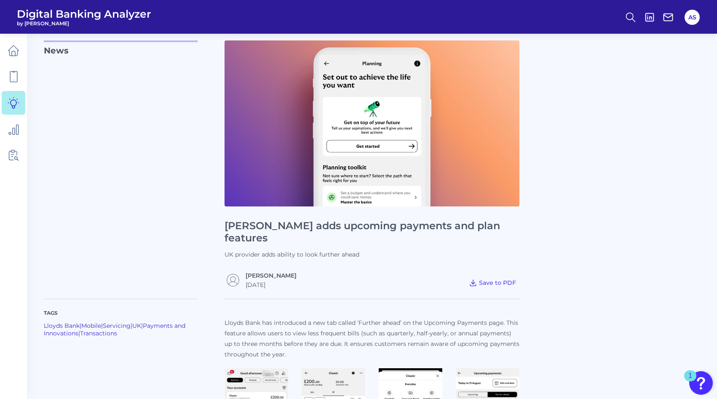
scroll to position [0, 0]
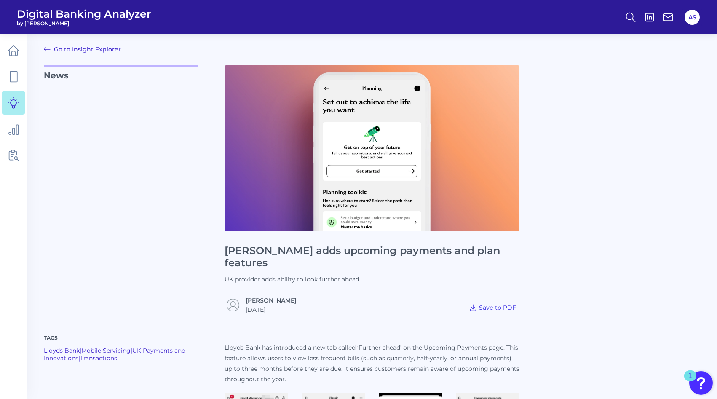
click at [64, 51] on link "Go to Insight Explorer" at bounding box center [82, 49] width 77 height 10
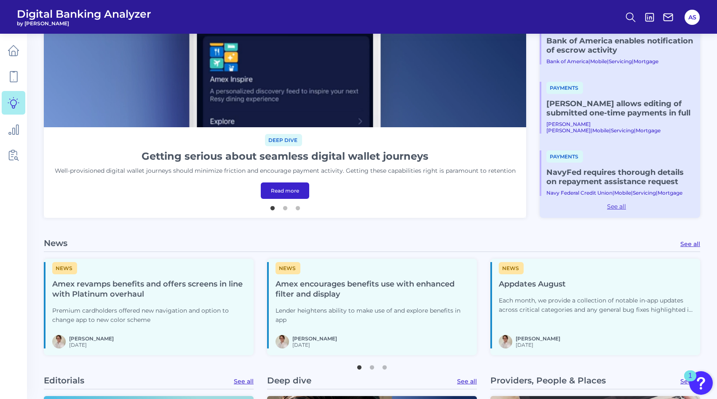
scroll to position [226, 0]
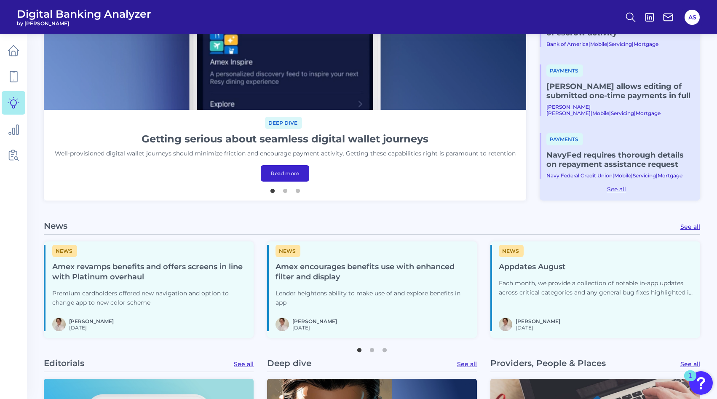
click at [289, 255] on span "News" at bounding box center [288, 251] width 25 height 12
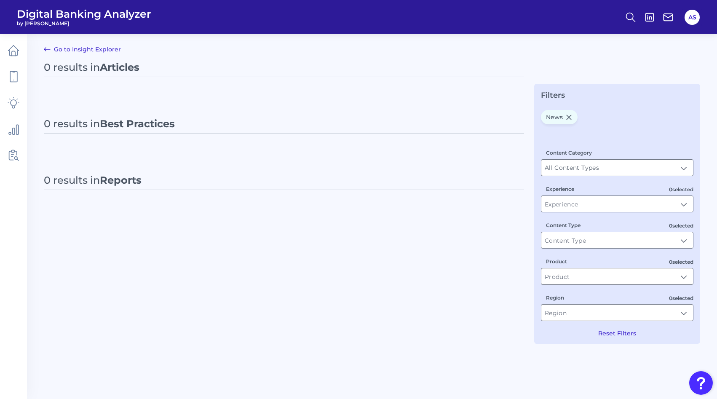
type input "News"
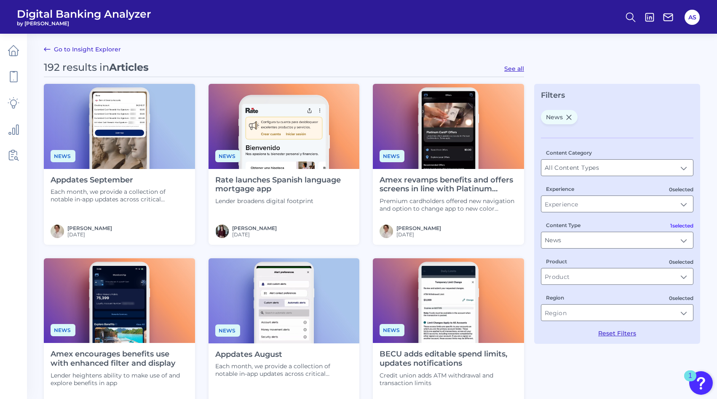
click at [517, 68] on button "See all" at bounding box center [514, 69] width 20 height 8
type input "Articles"
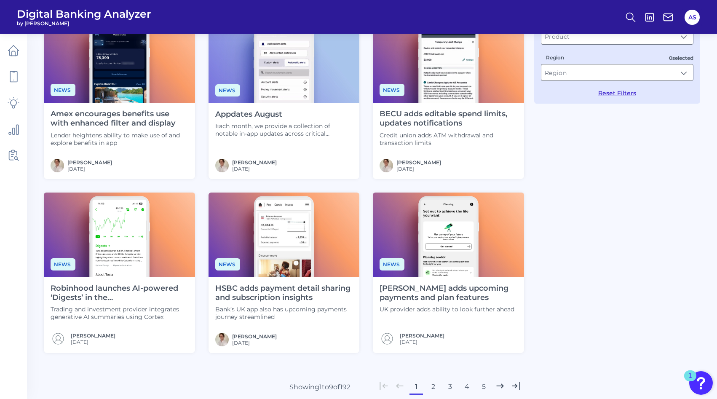
scroll to position [308, 0]
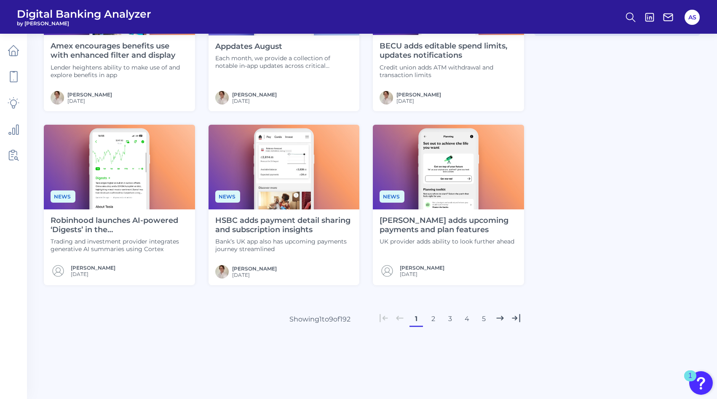
click at [428, 317] on button "2" at bounding box center [432, 318] width 13 height 13
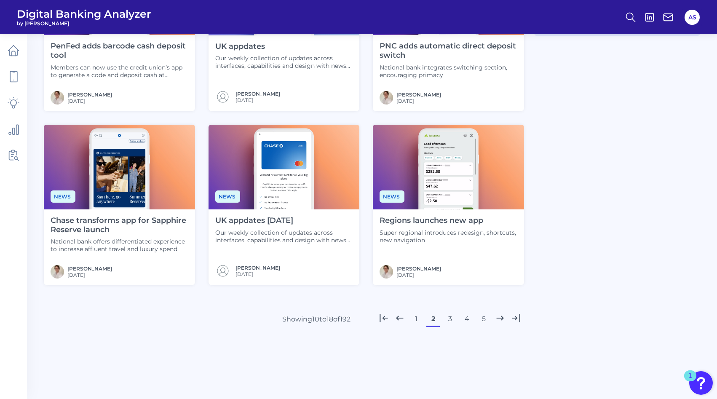
click at [450, 320] on button "3" at bounding box center [449, 318] width 13 height 13
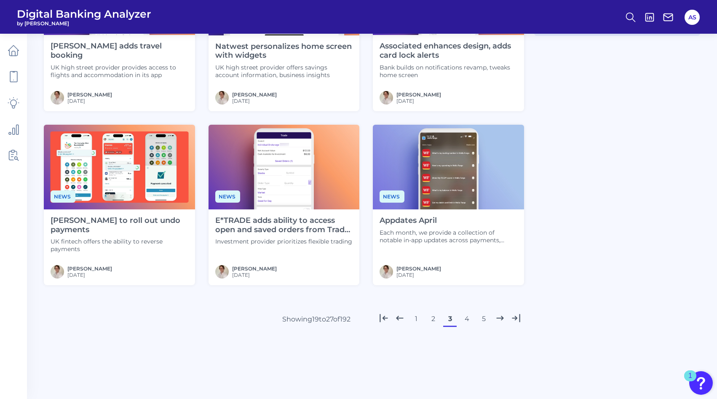
click at [466, 316] on button "4" at bounding box center [466, 318] width 13 height 13
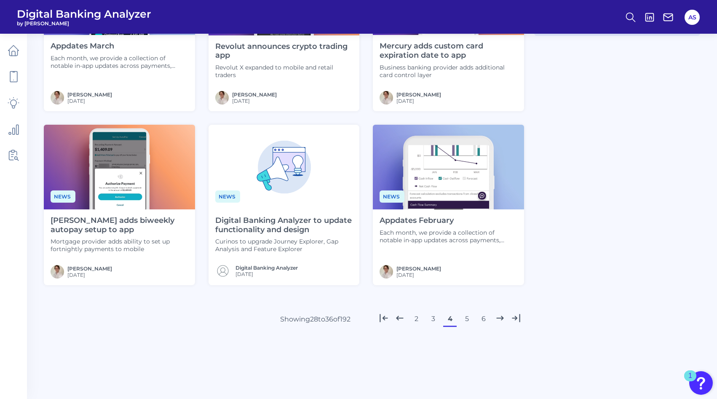
click at [432, 318] on button "3" at bounding box center [432, 318] width 13 height 13
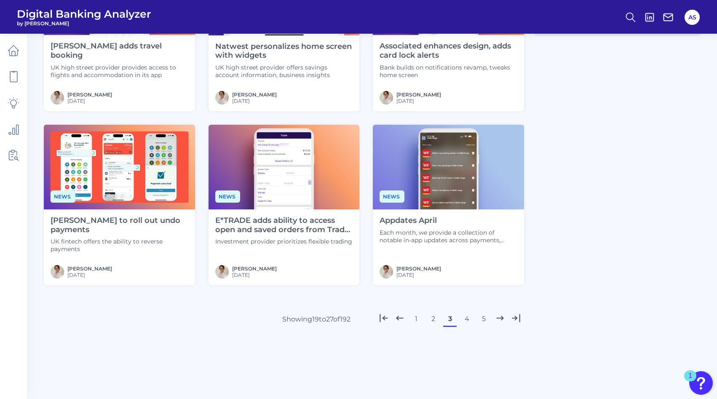
click at [467, 319] on button "4" at bounding box center [466, 318] width 13 height 13
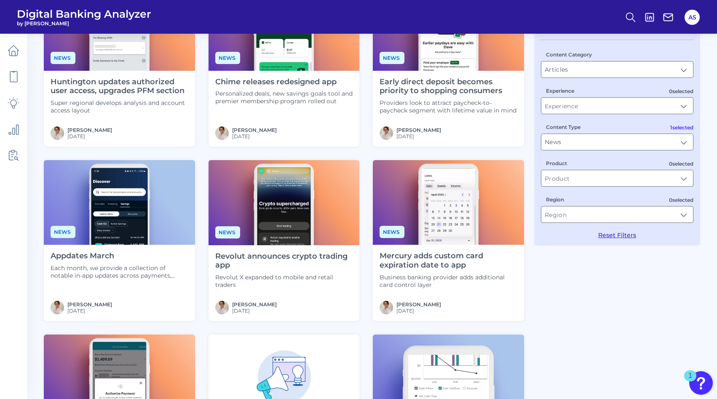
scroll to position [0, 0]
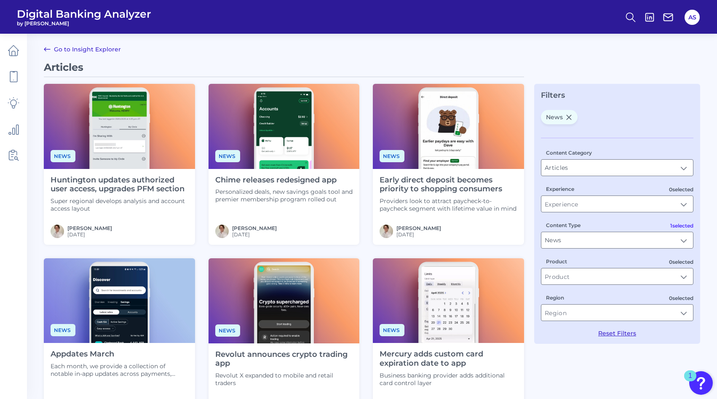
click at [97, 47] on link "Go to Insight Explorer" at bounding box center [82, 49] width 77 height 10
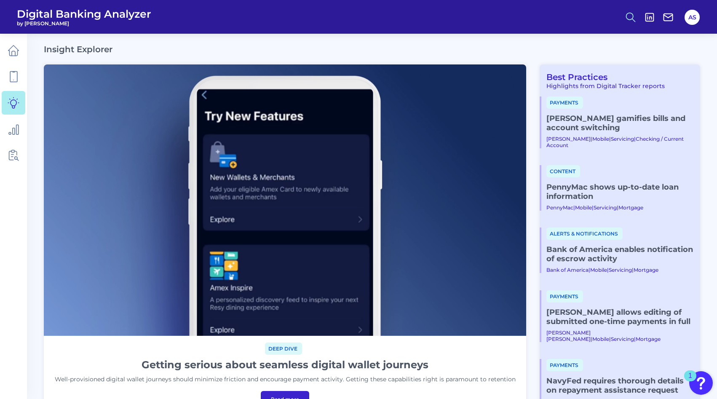
click at [631, 14] on icon at bounding box center [631, 17] width 12 height 12
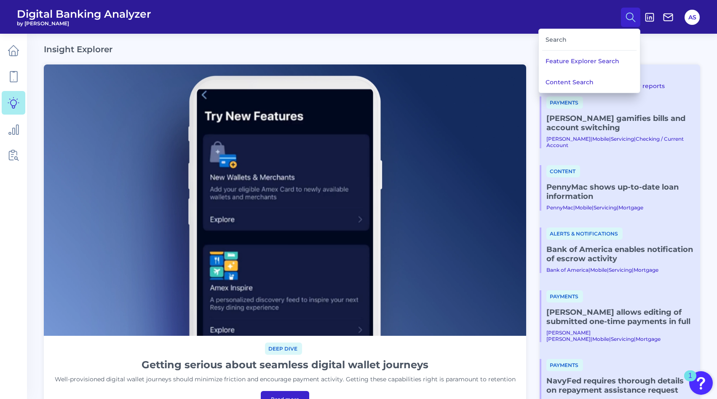
click at [568, 42] on div "Search" at bounding box center [589, 39] width 94 height 21
click at [557, 83] on button "Content Search" at bounding box center [589, 82] width 101 height 21
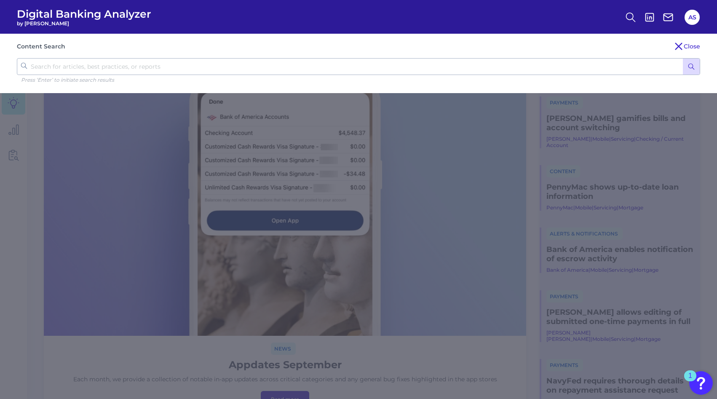
click at [417, 67] on input "text" at bounding box center [359, 66] width 684 height 17
type input "best practice"
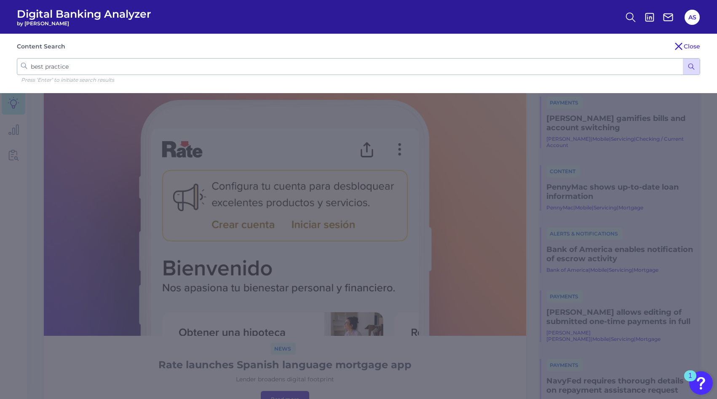
click button "submit" at bounding box center [691, 67] width 17 height 16
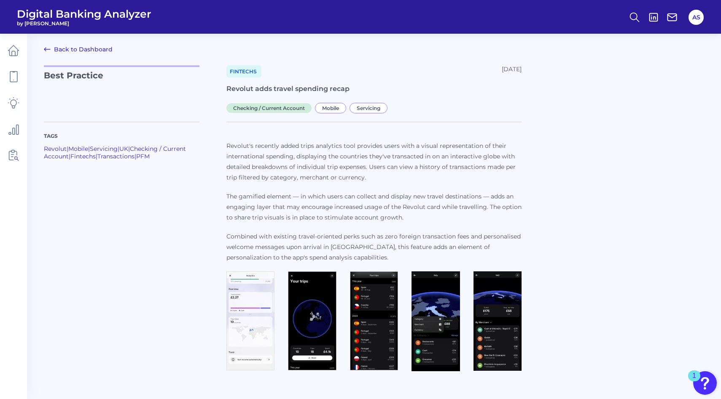
click at [90, 76] on p "Best Practice" at bounding box center [121, 88] width 155 height 46
copy p "Best Practice"
click at [81, 47] on link "Back to Dashboard" at bounding box center [78, 49] width 69 height 10
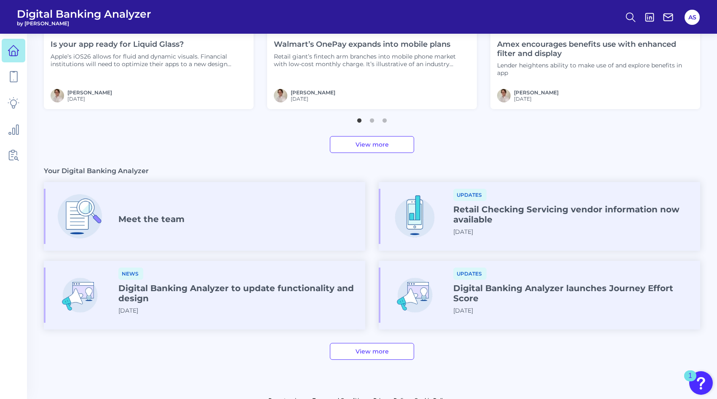
scroll to position [386, 0]
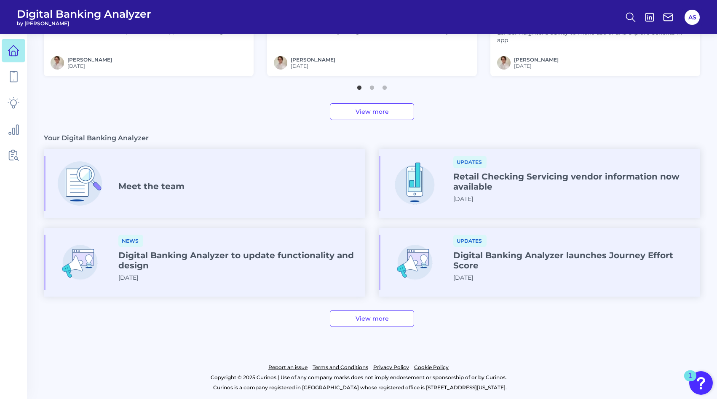
click at [353, 322] on link "View more" at bounding box center [372, 318] width 84 height 17
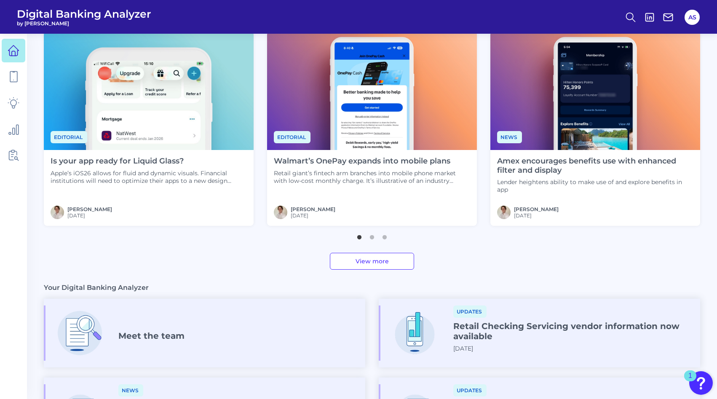
scroll to position [226, 0]
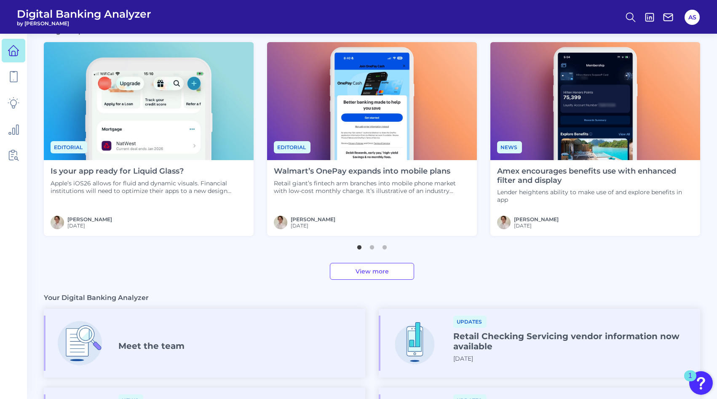
click at [370, 274] on link "View more" at bounding box center [372, 271] width 84 height 17
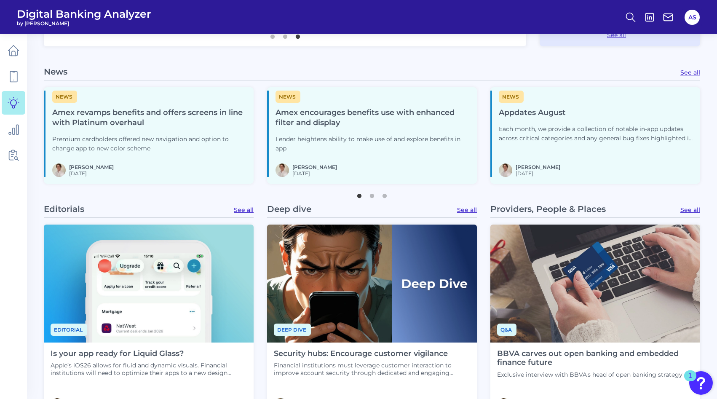
scroll to position [378, 0]
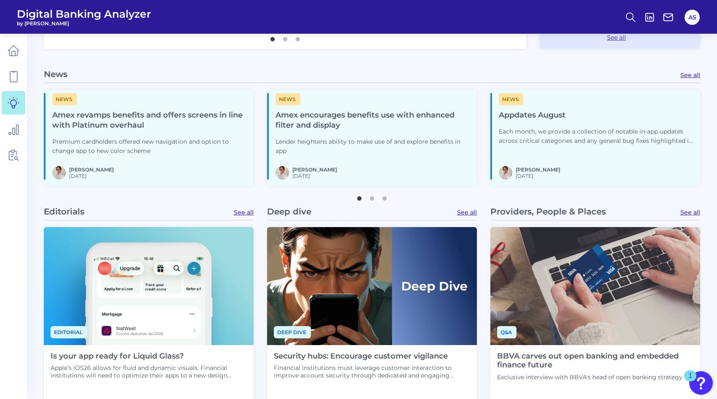
click at [463, 213] on link "See all" at bounding box center [467, 213] width 20 height 8
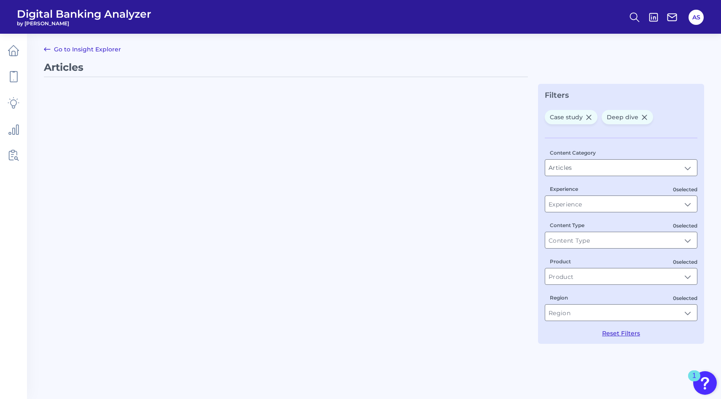
type input "Deep dive, Case study"
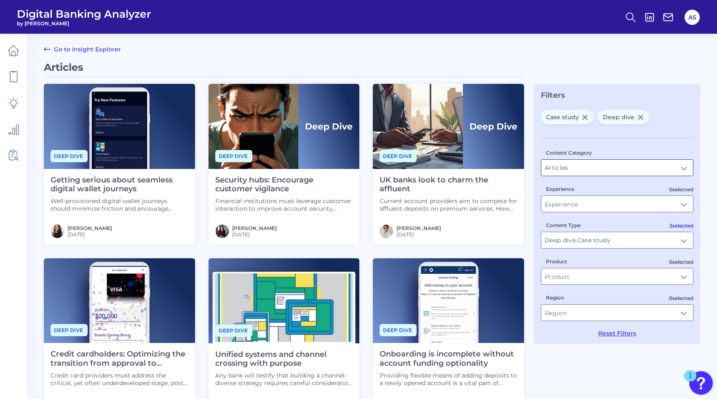
click at [614, 169] on input "Articles" at bounding box center [618, 168] width 152 height 16
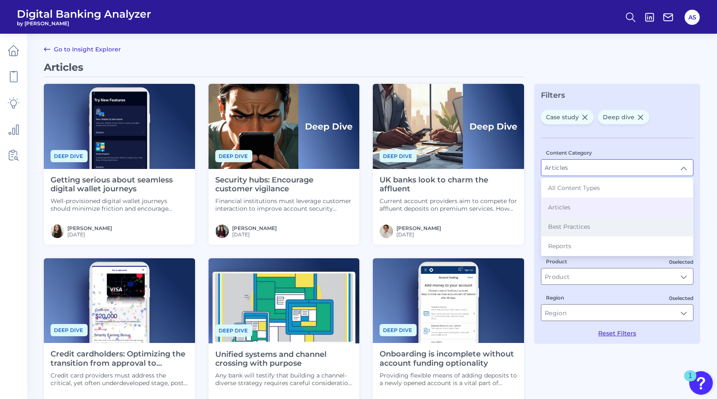
click at [598, 228] on li "Best Practices" at bounding box center [618, 226] width 152 height 19
type input "Best Practices"
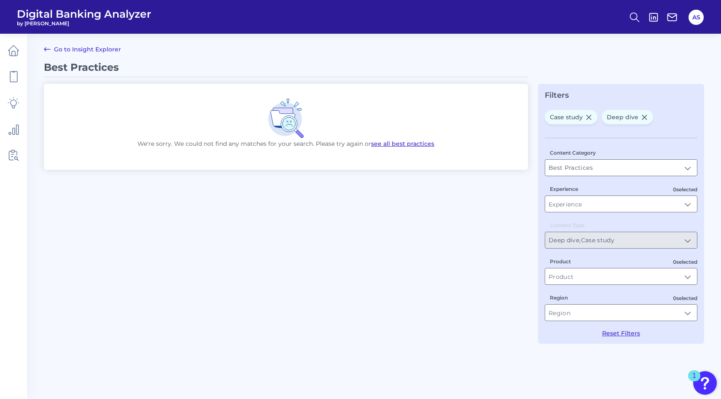
click at [590, 115] on icon at bounding box center [588, 117] width 5 height 4
type input "Deep dive"
click at [587, 116] on icon at bounding box center [587, 117] width 7 height 7
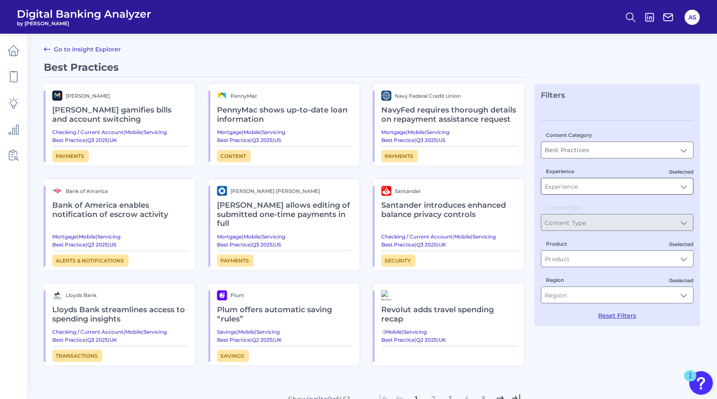
click at [568, 191] on input "Experience" at bounding box center [618, 186] width 152 height 16
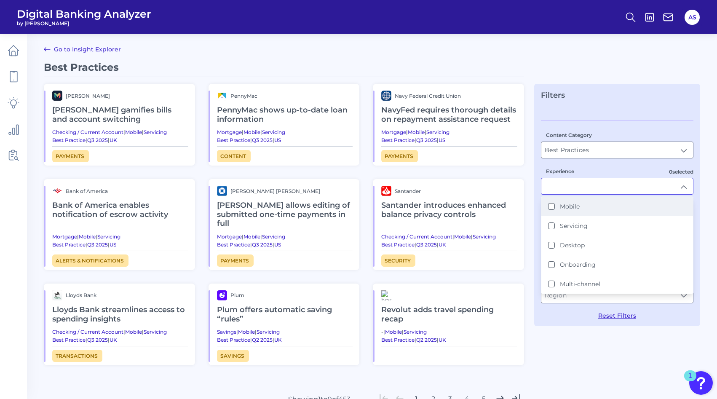
click at [553, 208] on button "Mobile" at bounding box center [551, 206] width 7 height 7
type input "Mobile"
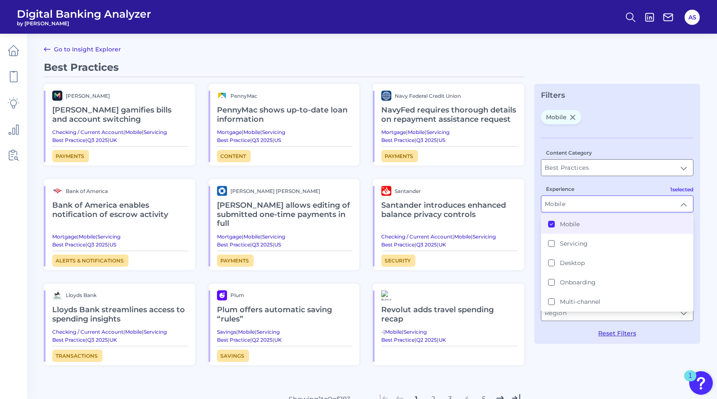
click at [581, 177] on div "Content Category Best Practices Best Practices 1 selected Experience Mobile Mob…" at bounding box center [617, 237] width 153 height 199
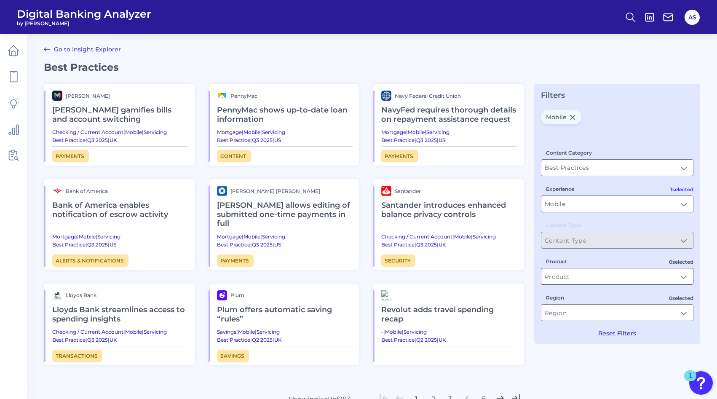
click at [575, 281] on input "Product" at bounding box center [618, 276] width 152 height 16
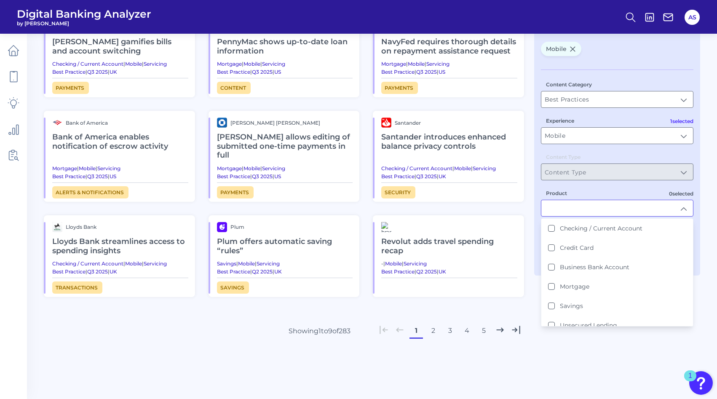
scroll to position [70, 0]
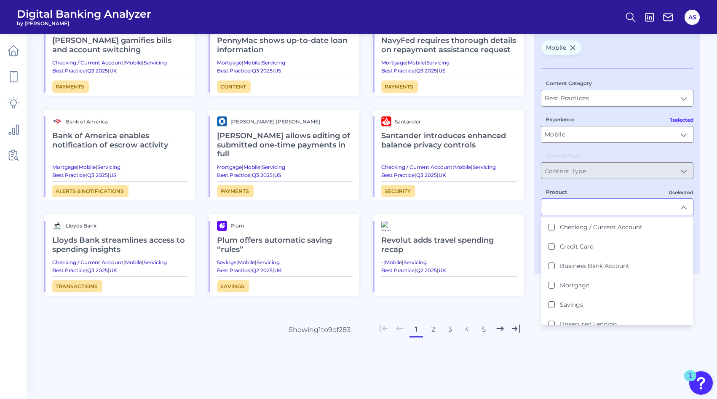
click at [566, 194] on label "Product" at bounding box center [556, 192] width 21 height 6
click at [566, 199] on input "Product" at bounding box center [618, 207] width 152 height 16
click at [579, 190] on div "Product Checking / Current Account Credit Card Business Bank Account Mortgage S…" at bounding box center [617, 202] width 153 height 28
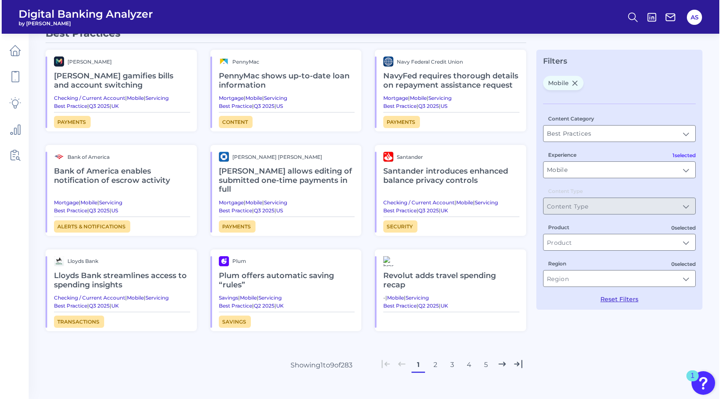
scroll to position [0, 0]
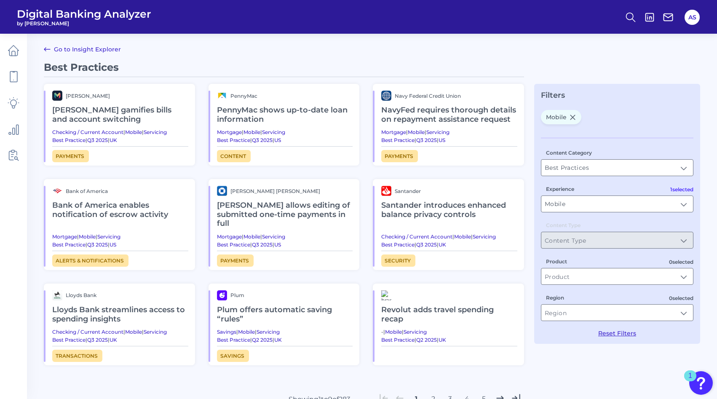
click at [70, 113] on h2 "Monzo gamifies bills and account switching" at bounding box center [120, 115] width 136 height 28
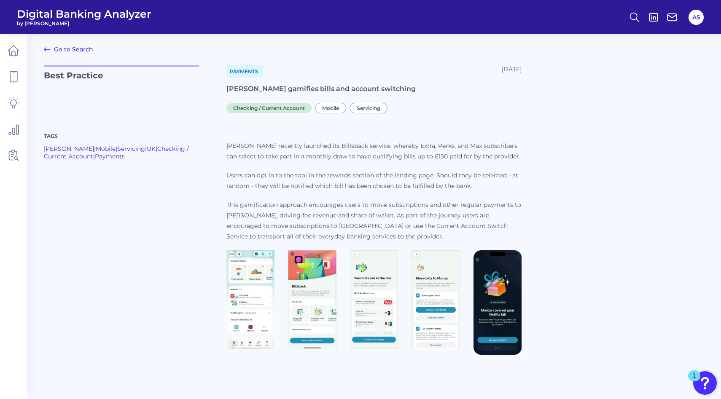
click at [258, 298] on img at bounding box center [250, 300] width 48 height 100
